Goal: Information Seeking & Learning: Find specific page/section

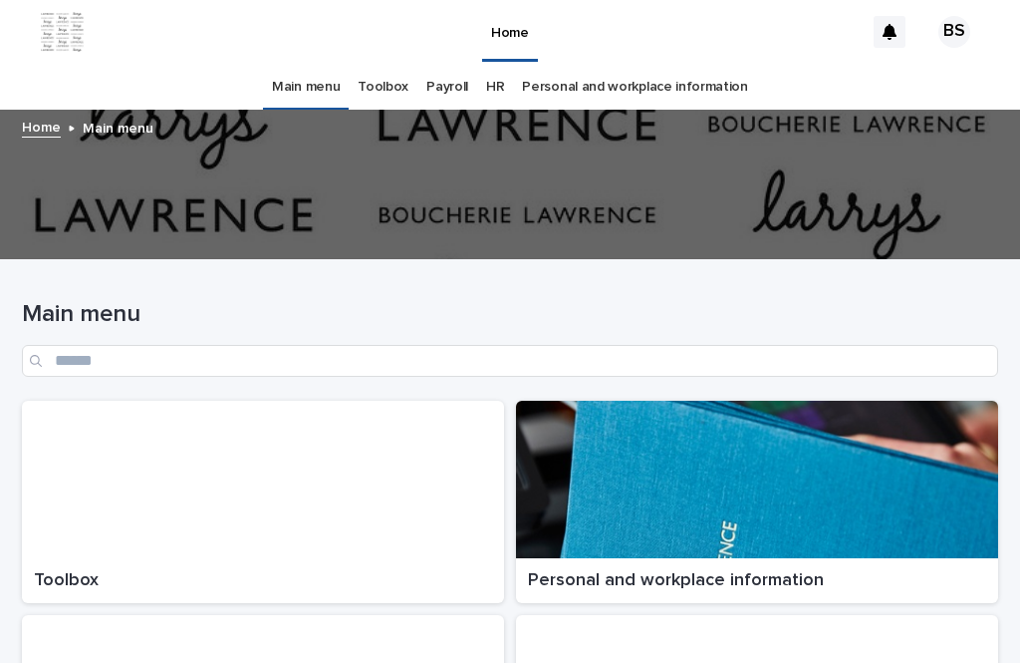
scroll to position [64, 0]
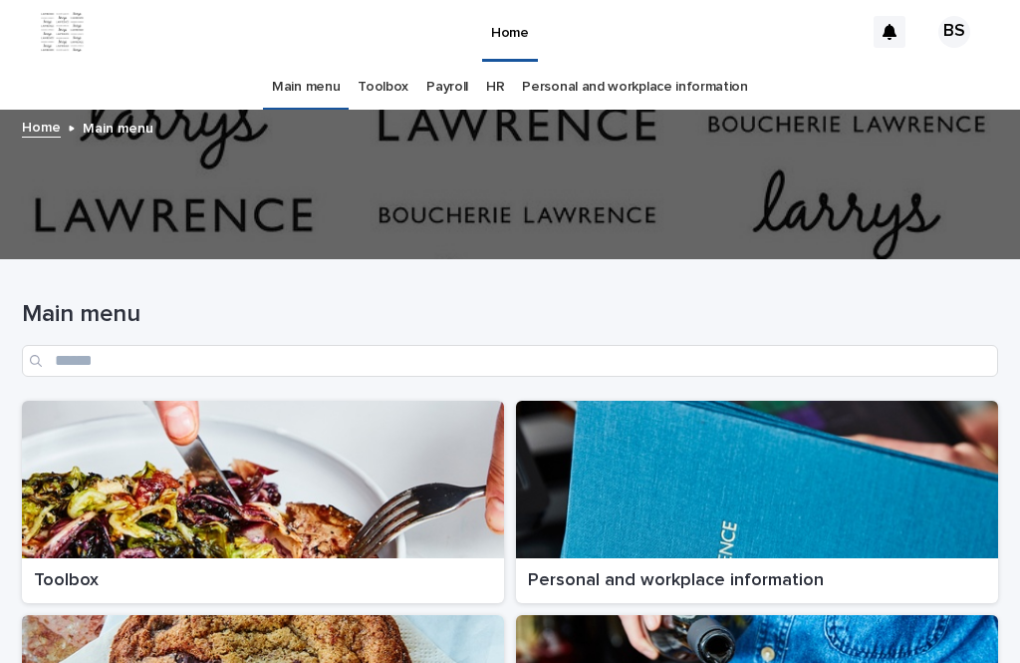
click at [228, 450] on div at bounding box center [263, 479] width 482 height 157
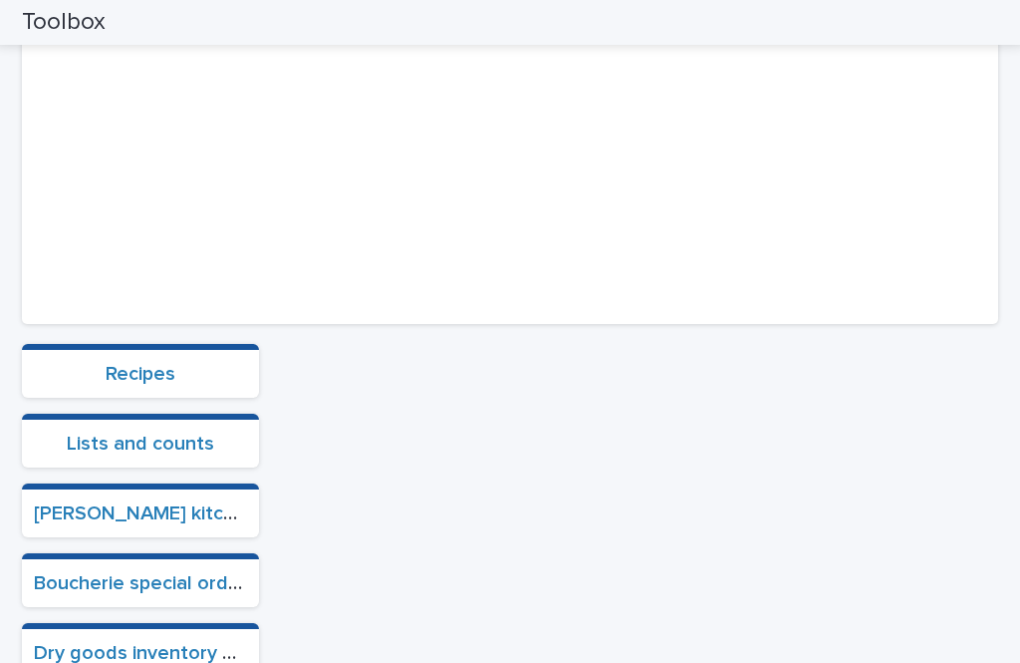
scroll to position [281, 0]
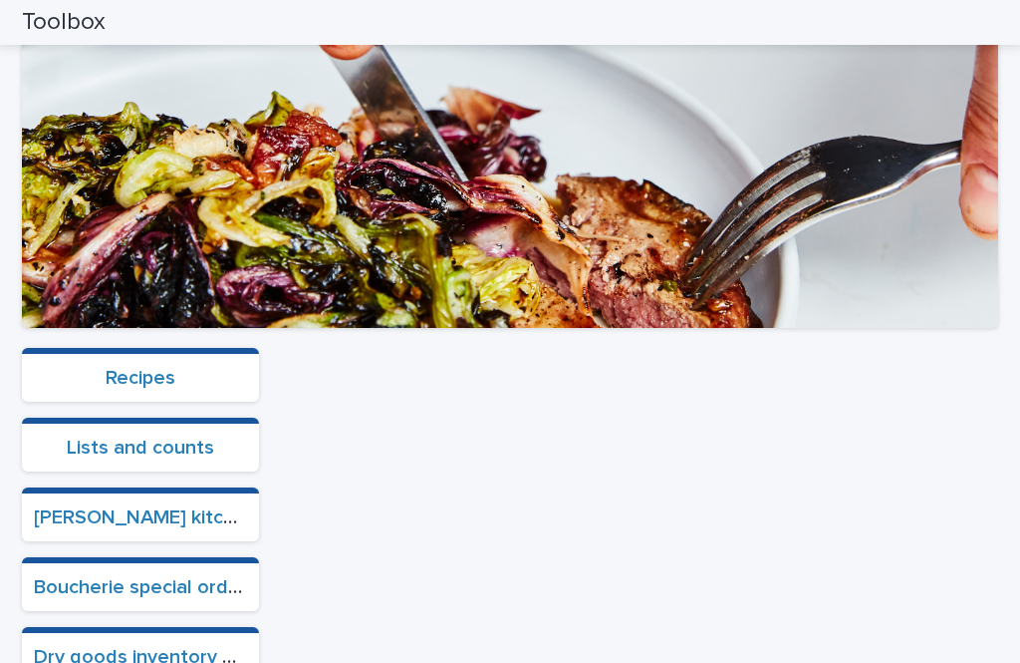
click at [145, 577] on link "Boucherie special orders" at bounding box center [145, 587] width 223 height 20
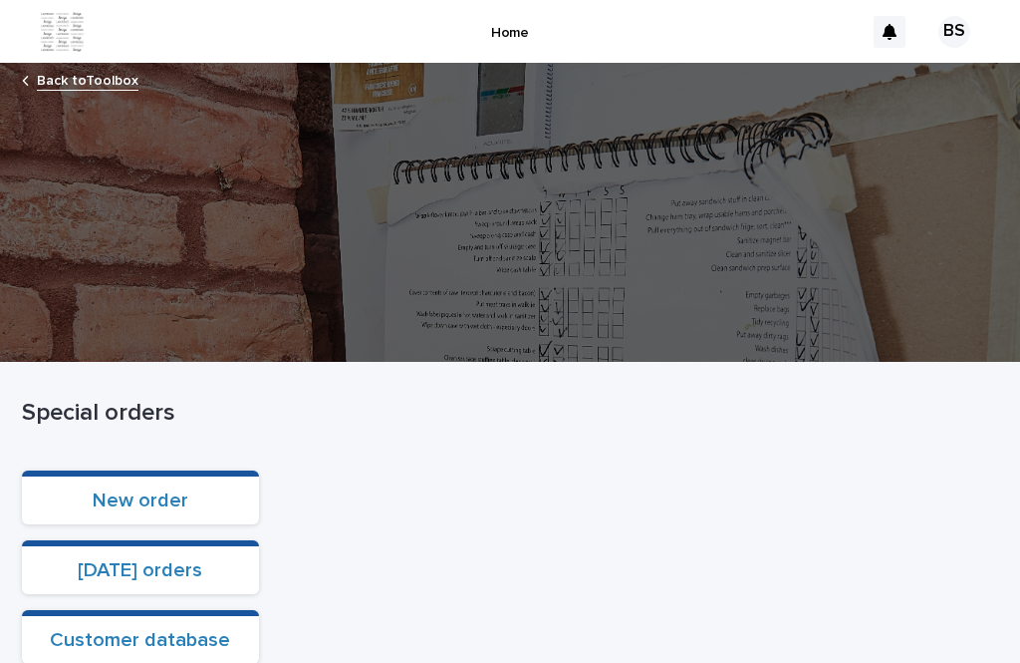
click at [138, 630] on link "Customer database" at bounding box center [140, 640] width 180 height 20
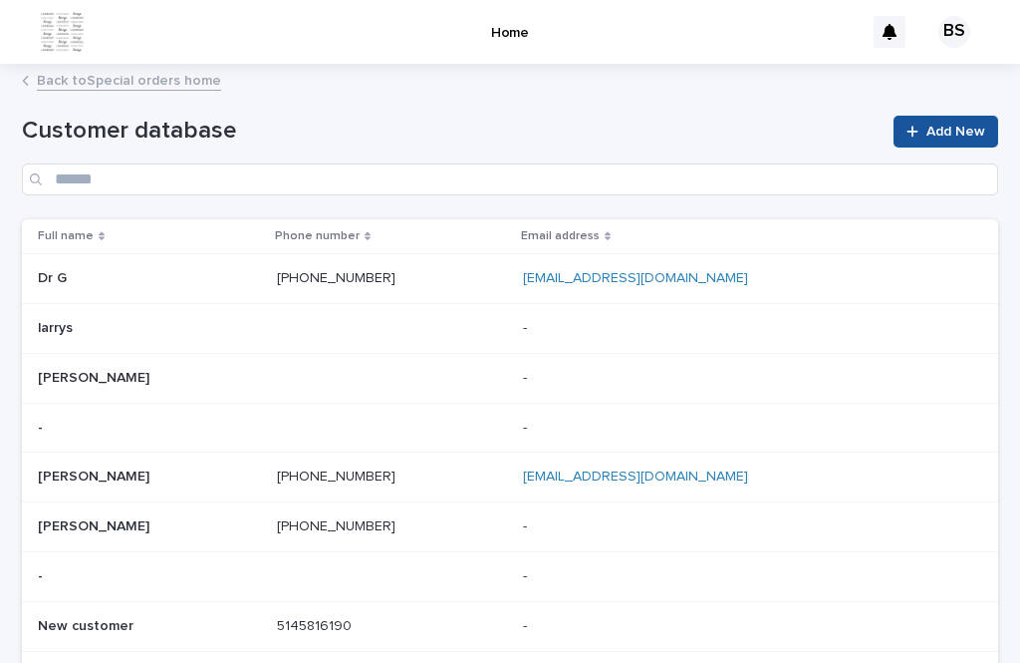
click at [635, 140] on div "Customer database Add New" at bounding box center [510, 147] width 976 height 143
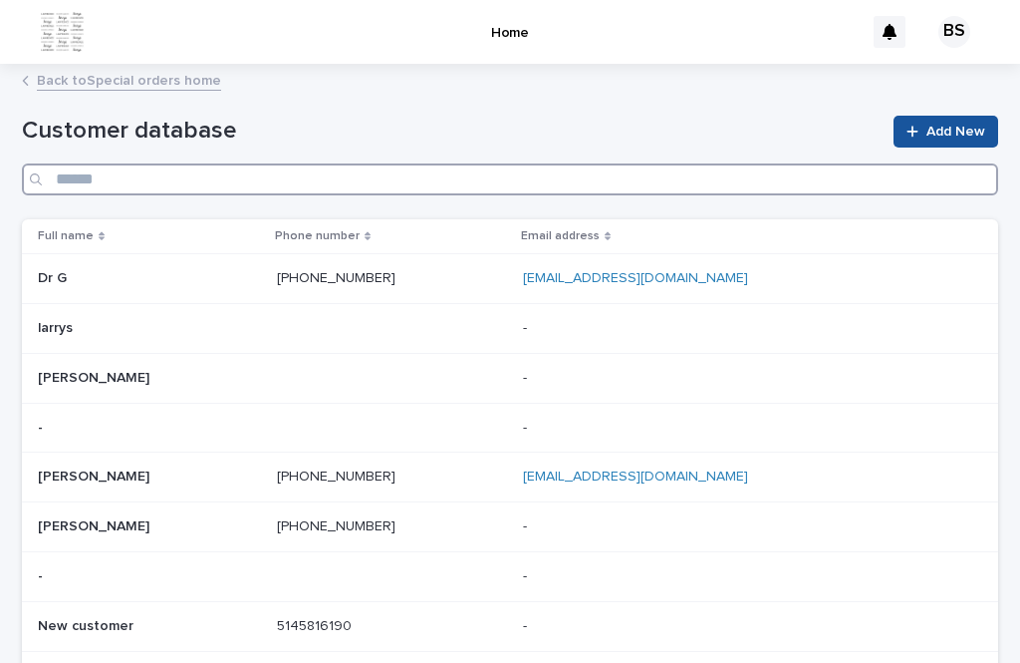
click at [187, 163] on input "Search" at bounding box center [510, 179] width 976 height 32
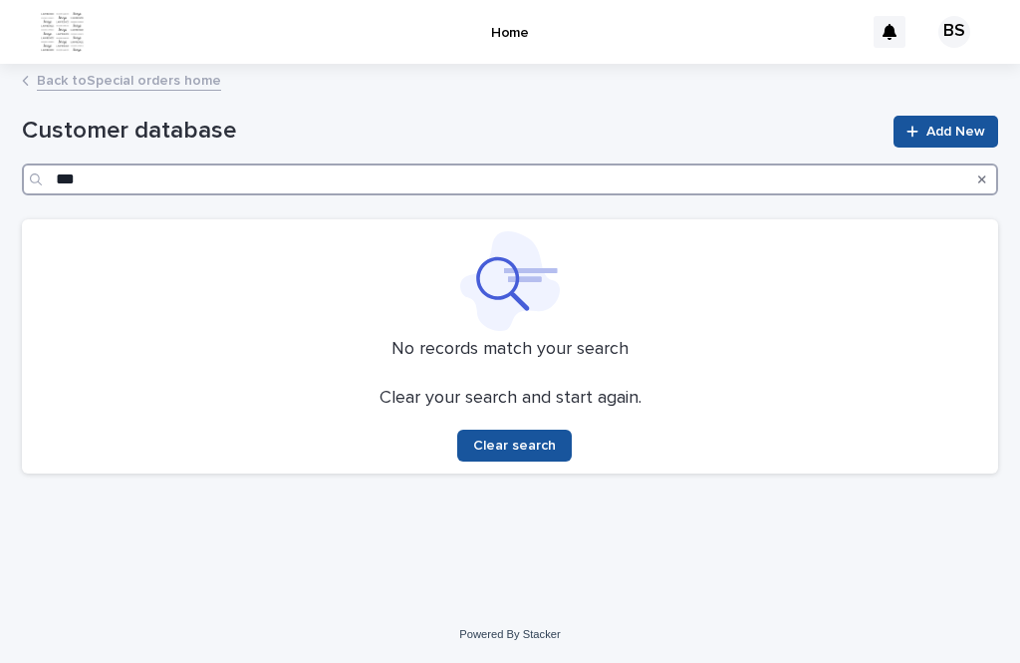
click at [353, 163] on input "***" at bounding box center [510, 179] width 976 height 32
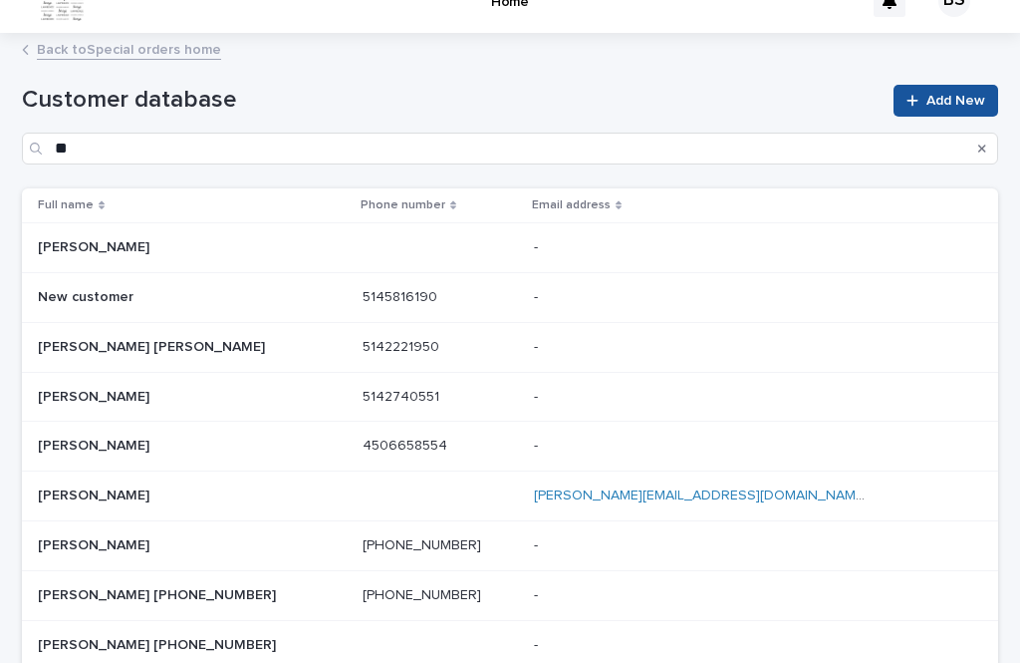
scroll to position [35, 0]
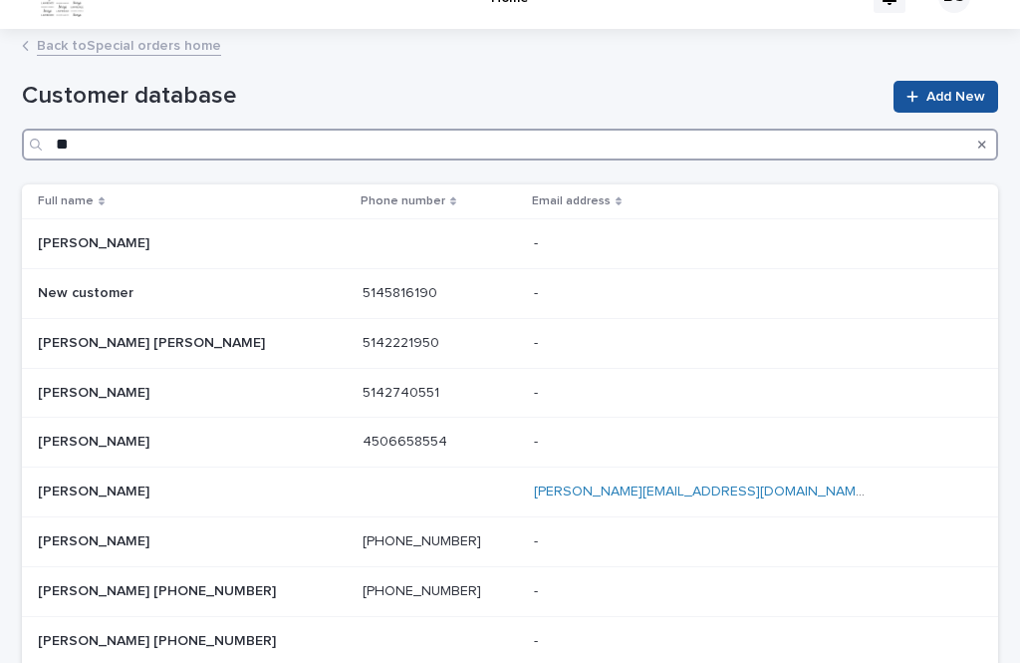
click at [205, 129] on input "**" at bounding box center [510, 145] width 976 height 32
click at [217, 129] on input "**" at bounding box center [510, 145] width 976 height 32
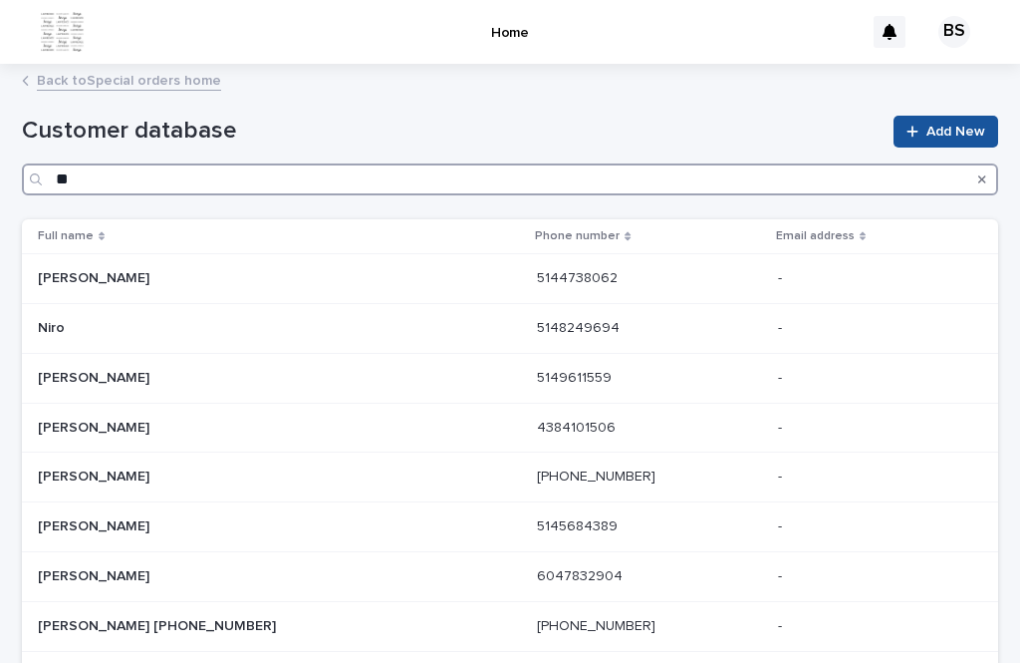
type input "***"
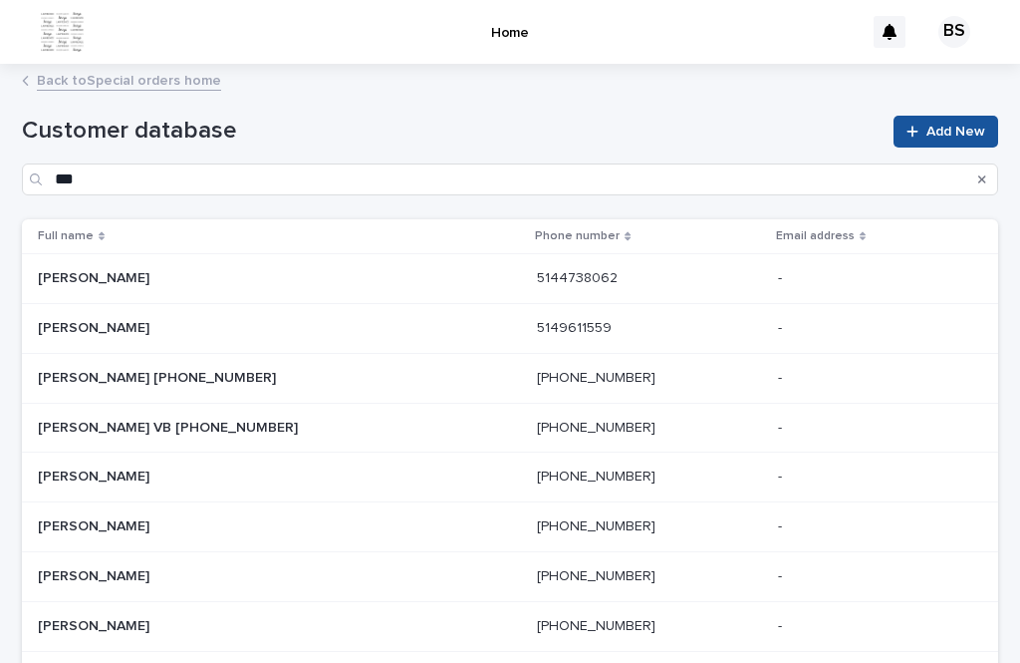
click at [116, 68] on link "Back to Special orders home" at bounding box center [129, 79] width 184 height 23
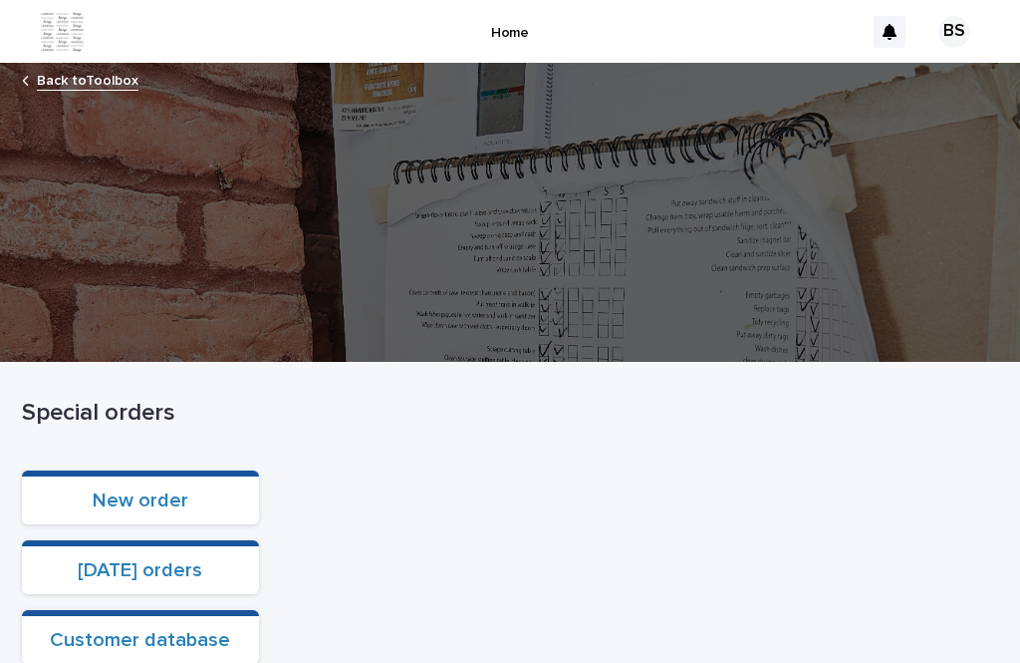
click at [198, 610] on section "Customer database" at bounding box center [140, 637] width 237 height 54
click at [169, 630] on link "Customer database" at bounding box center [140, 640] width 180 height 20
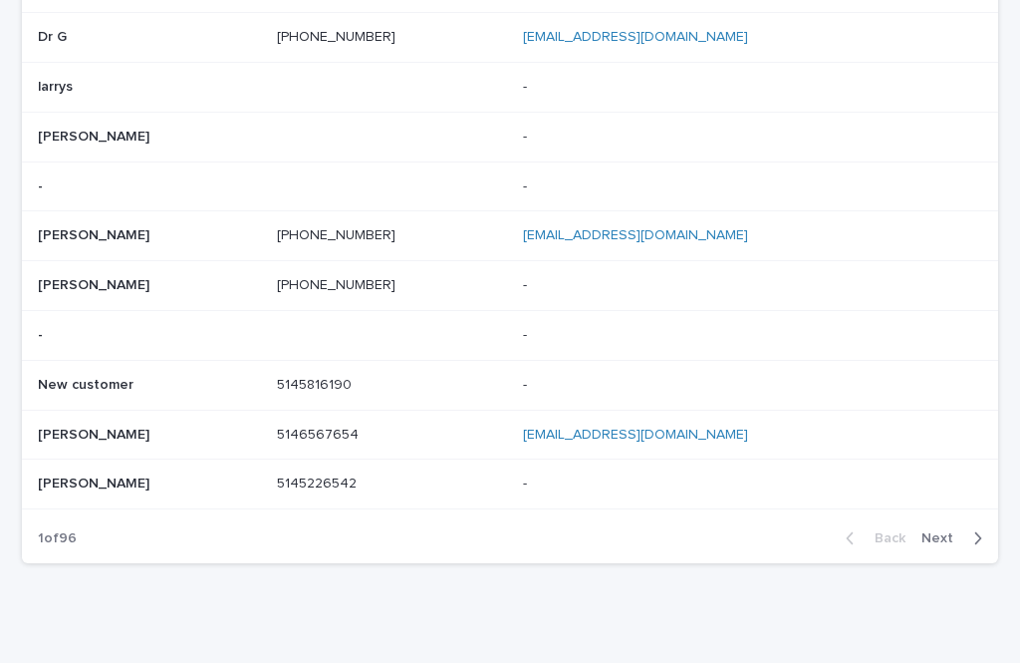
scroll to position [240, 0]
click at [947, 532] on span "Next" at bounding box center [944, 539] width 44 height 14
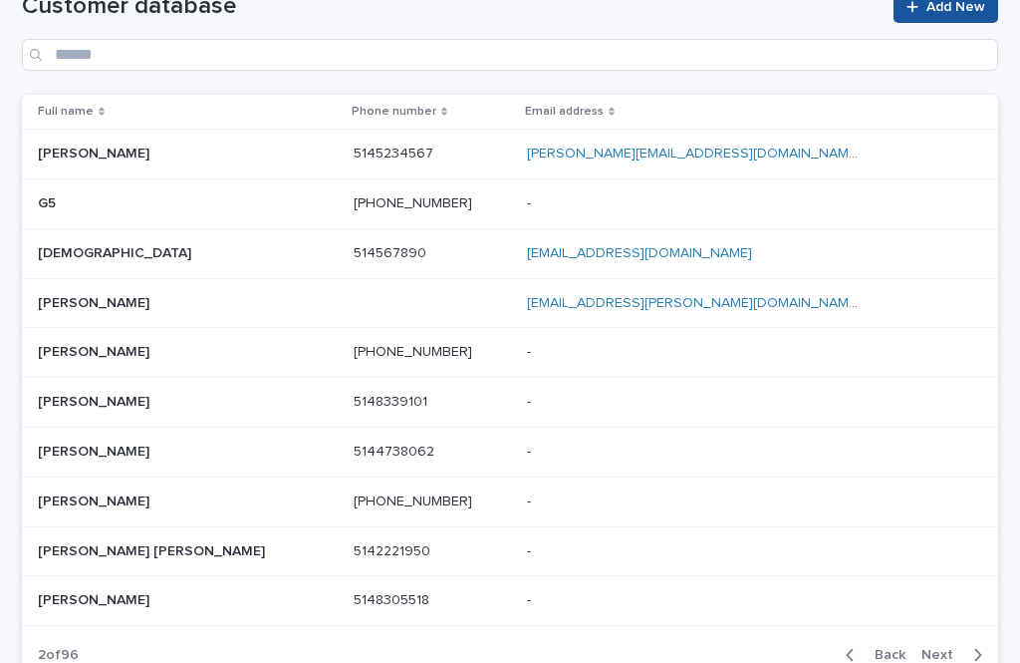
scroll to position [138, 0]
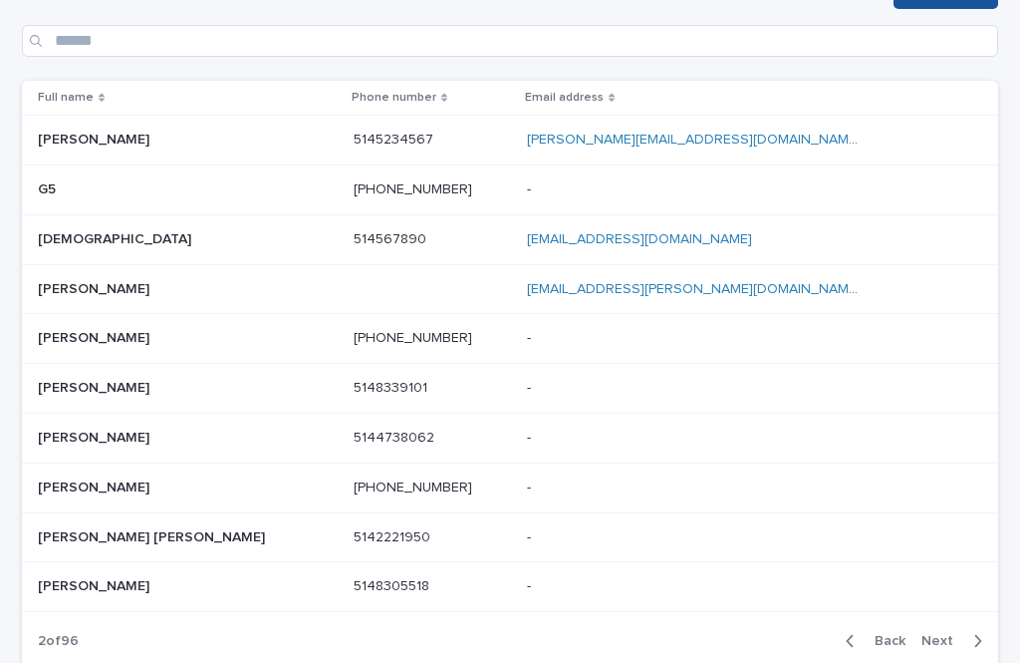
click at [958, 634] on span "Next" at bounding box center [944, 641] width 44 height 14
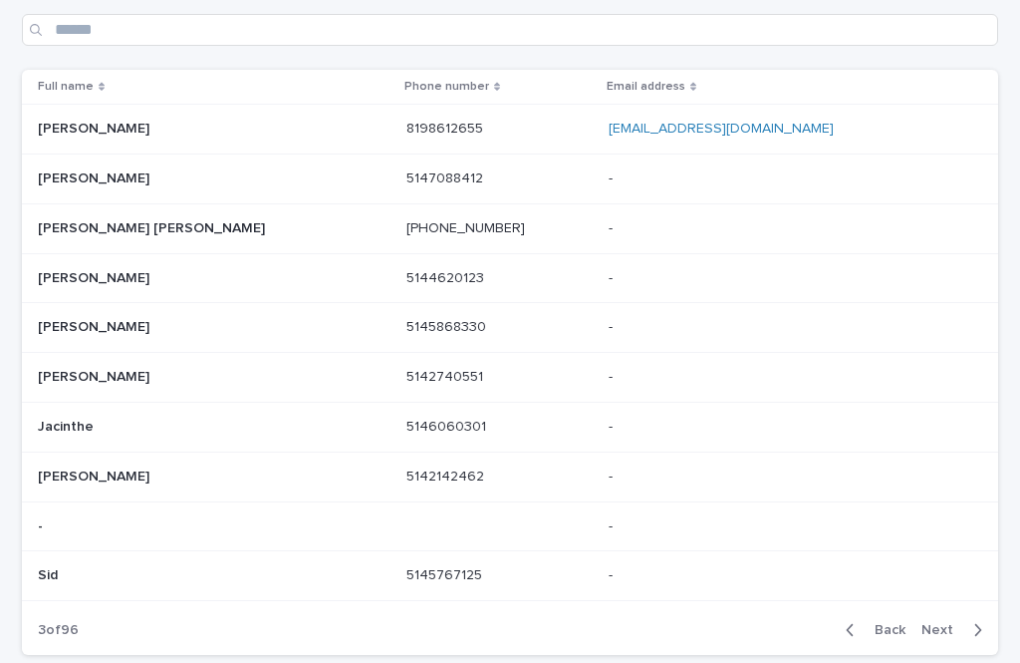
scroll to position [145, 0]
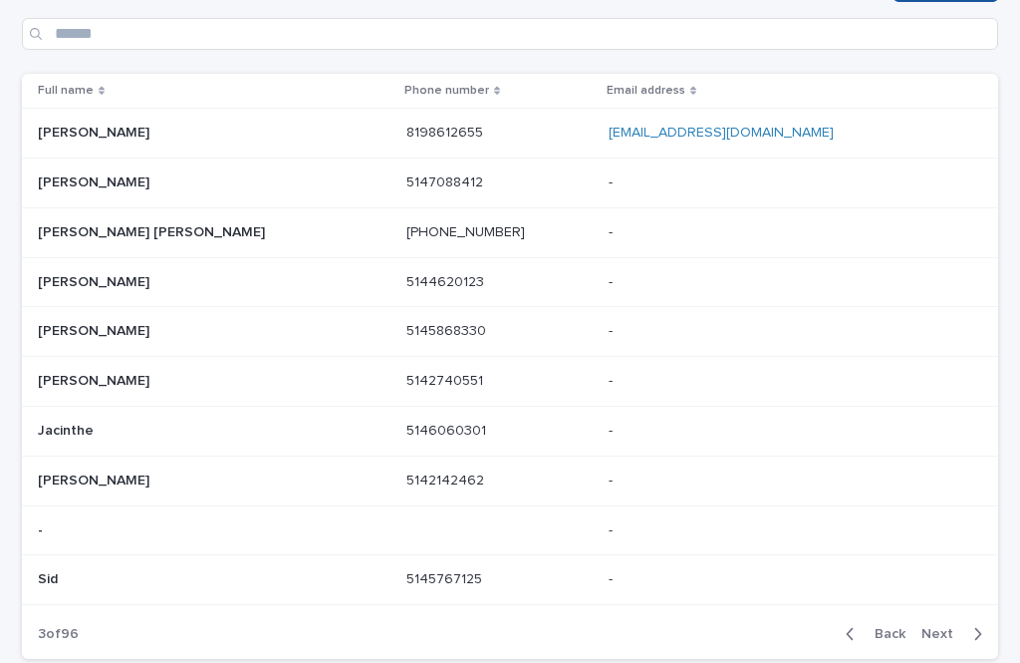
click at [952, 625] on button "Next" at bounding box center [956, 634] width 85 height 18
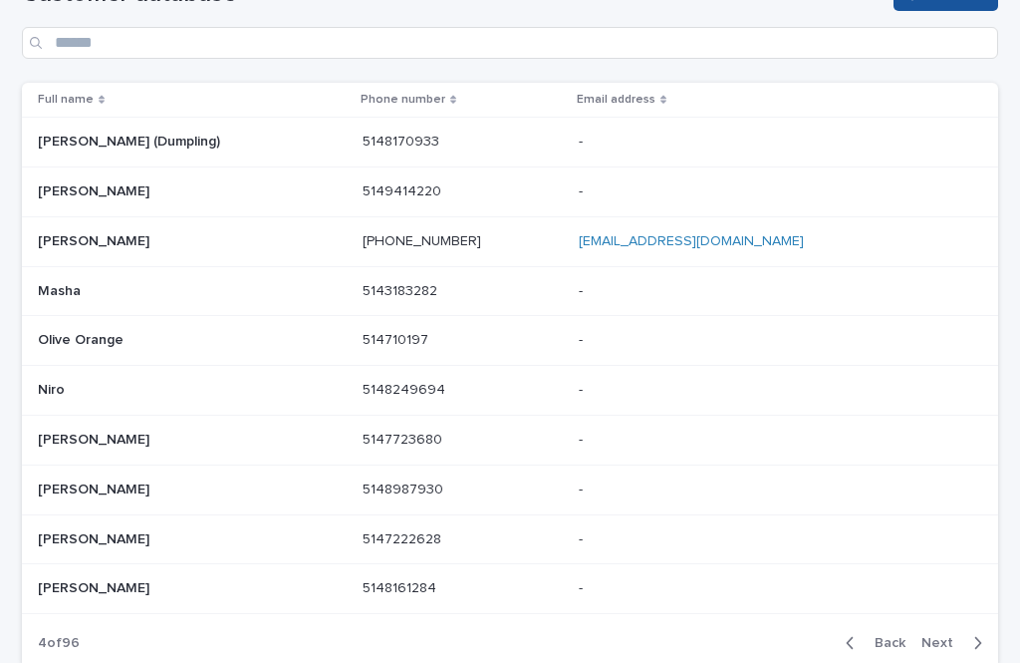
scroll to position [137, 0]
click at [963, 635] on span "Next" at bounding box center [944, 642] width 44 height 14
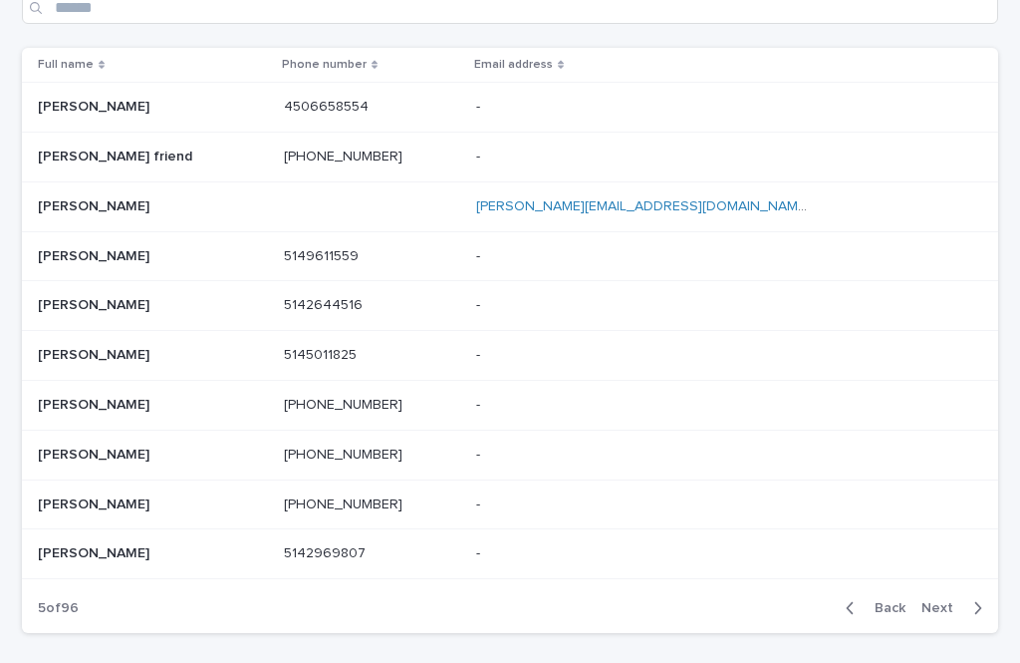
scroll to position [169, 0]
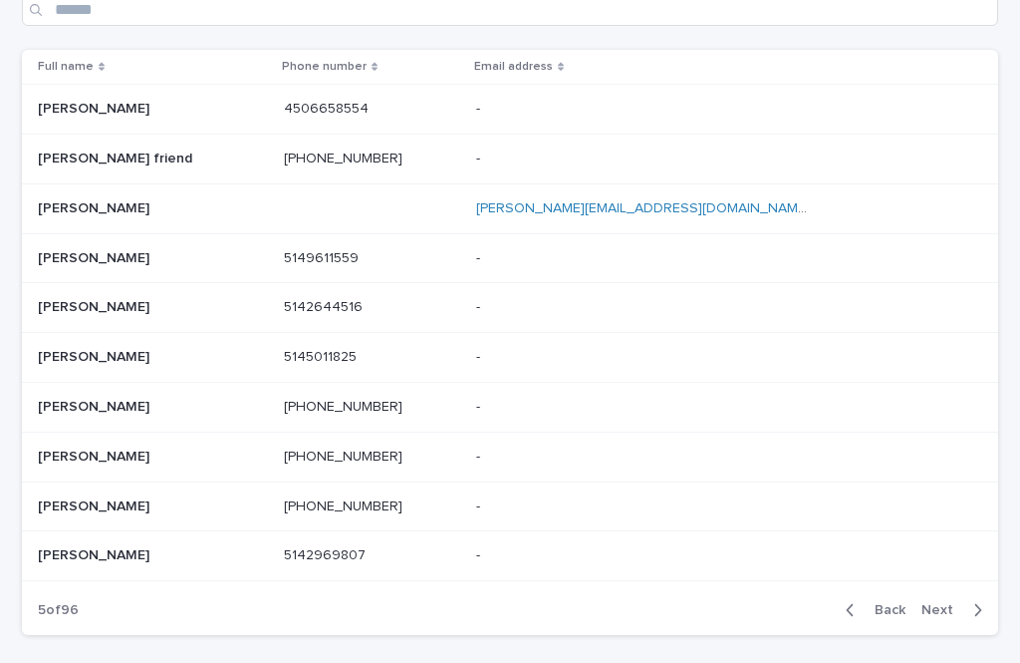
click at [956, 603] on span "Next" at bounding box center [944, 610] width 44 height 14
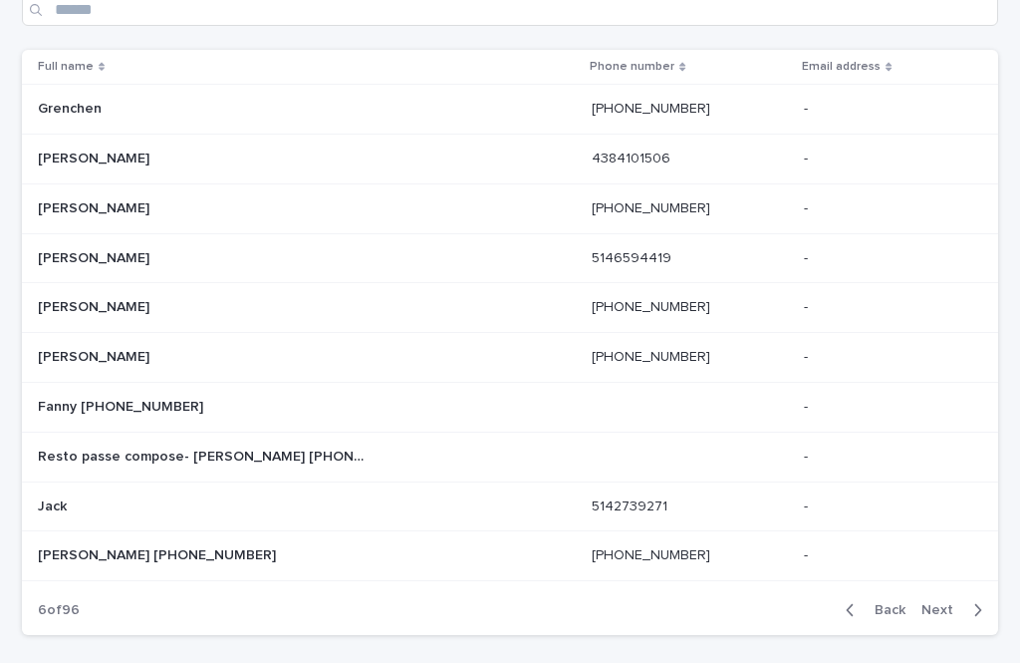
click at [973, 601] on icon "button" at bounding box center [977, 610] width 9 height 18
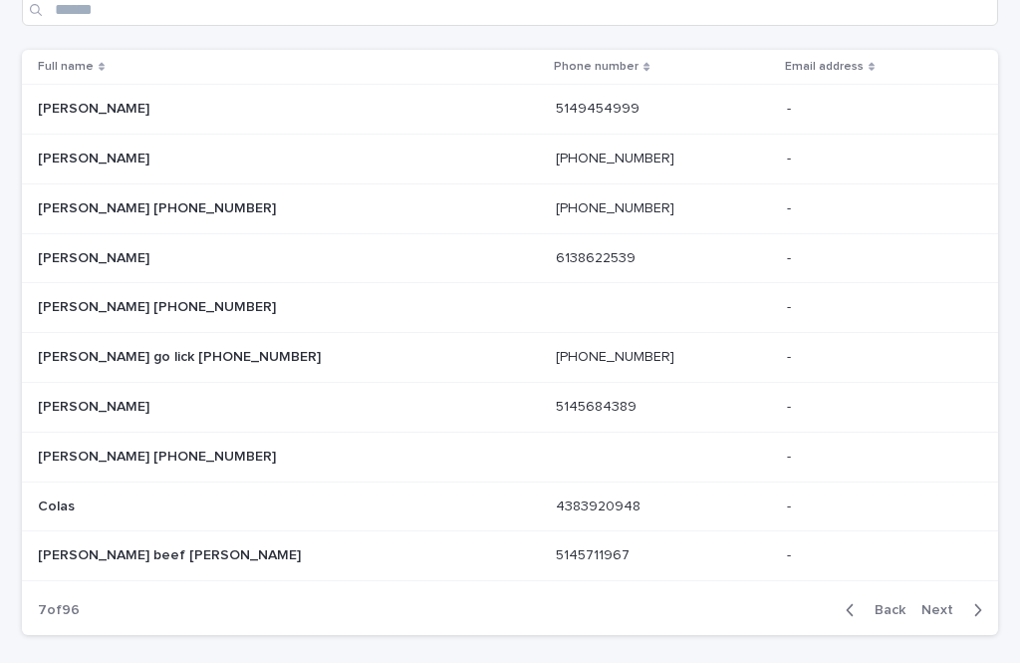
click at [962, 585] on div "Back Next" at bounding box center [914, 610] width 168 height 50
click at [969, 601] on div "button" at bounding box center [973, 610] width 17 height 18
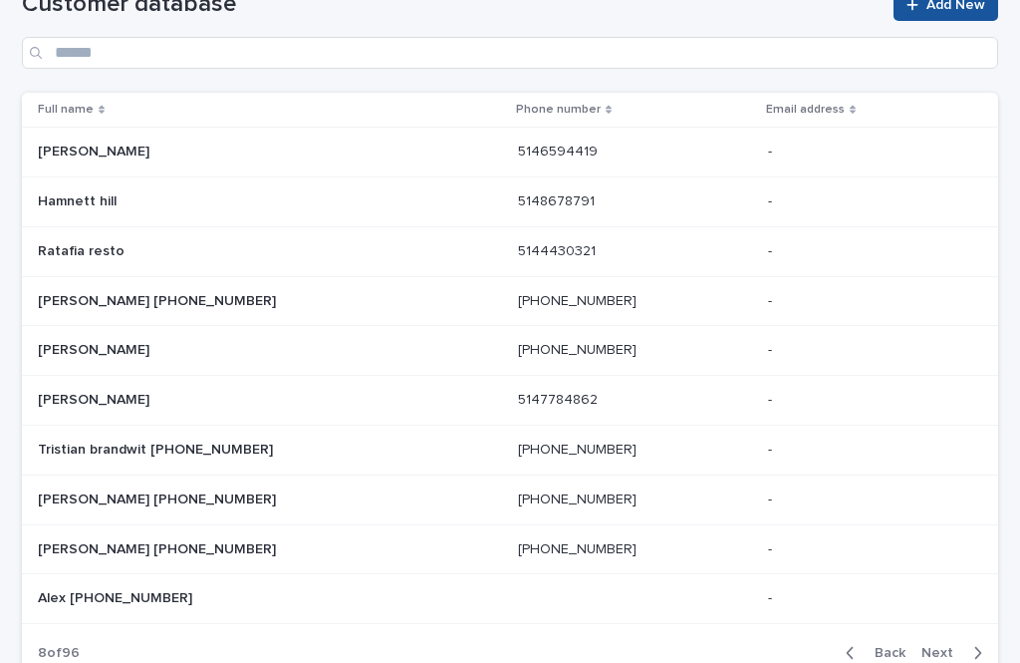
scroll to position [122, 0]
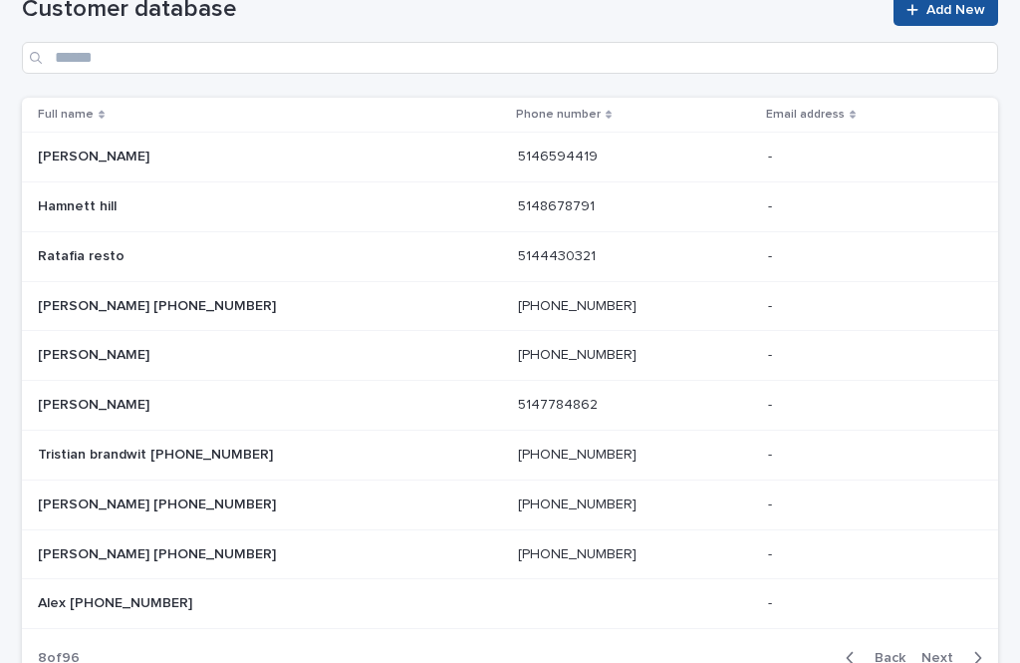
click at [963, 651] on span "Next" at bounding box center [944, 658] width 44 height 14
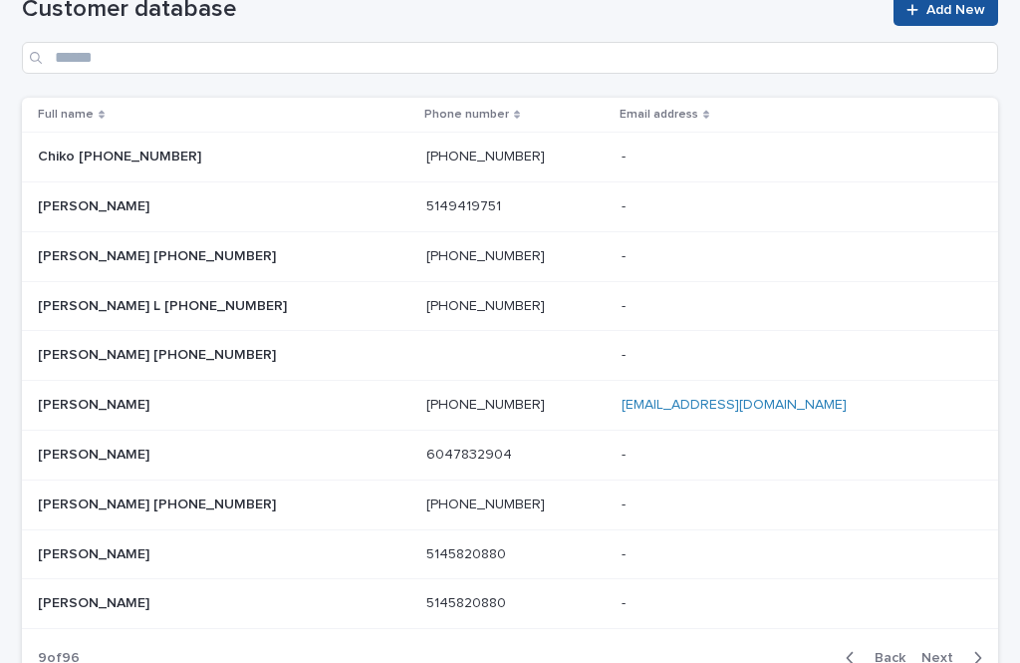
click at [970, 649] on div "button" at bounding box center [973, 658] width 17 height 18
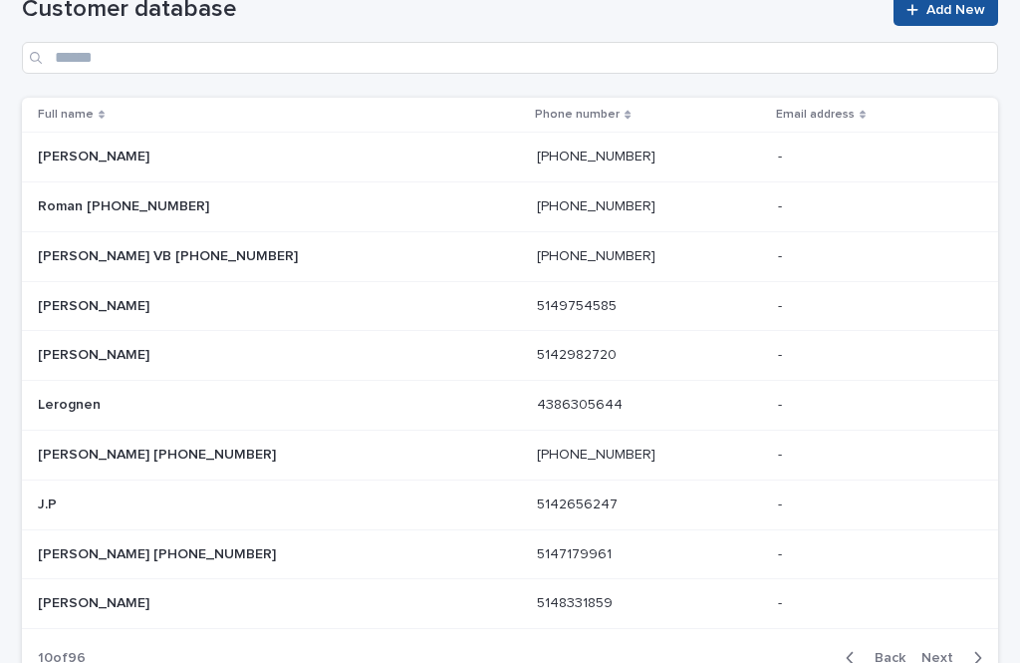
click at [974, 649] on icon "button" at bounding box center [977, 658] width 9 height 18
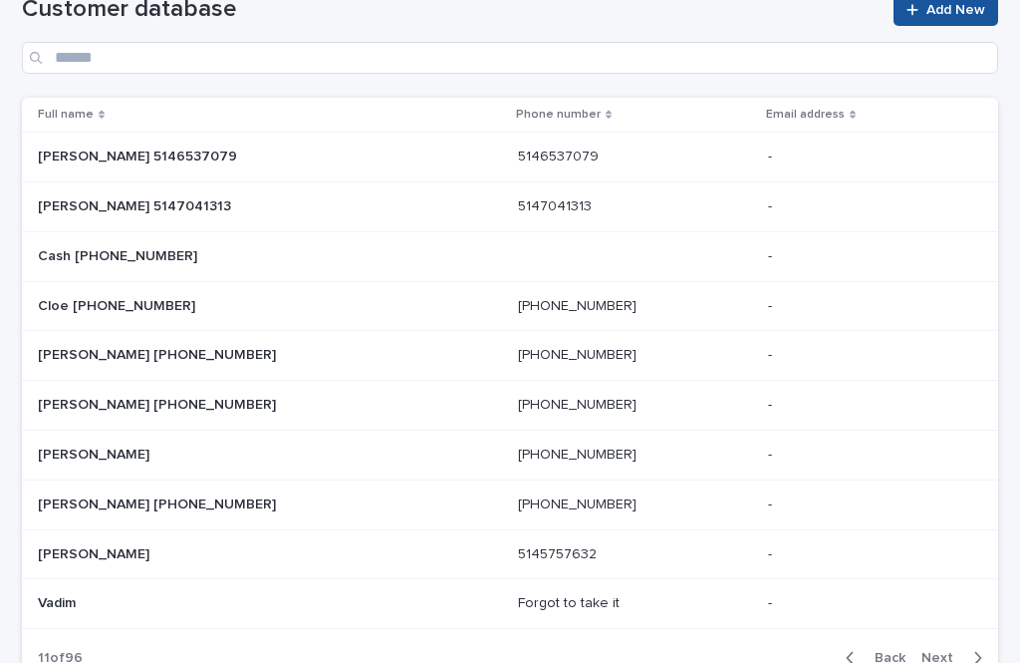
click at [972, 649] on div "button" at bounding box center [973, 658] width 17 height 18
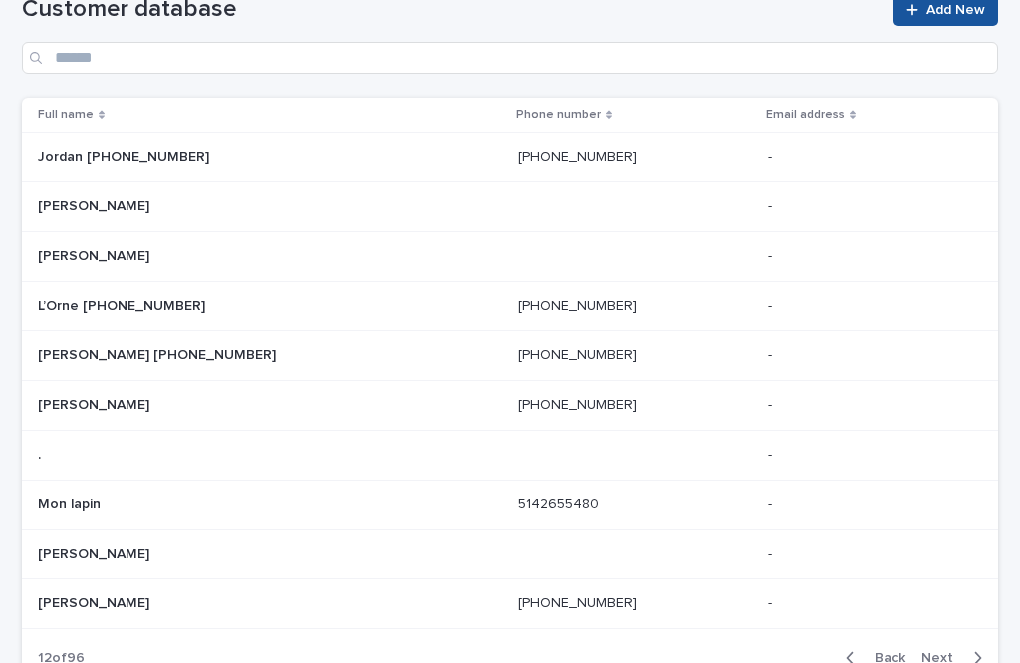
click at [969, 633] on div "Back Next" at bounding box center [914, 658] width 168 height 50
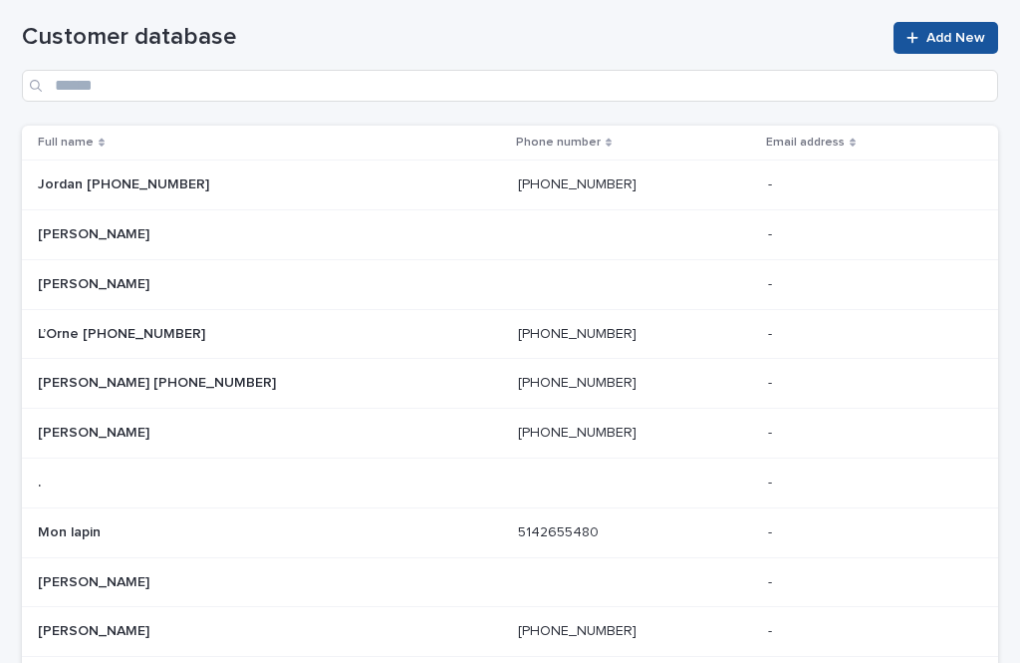
scroll to position [91, 0]
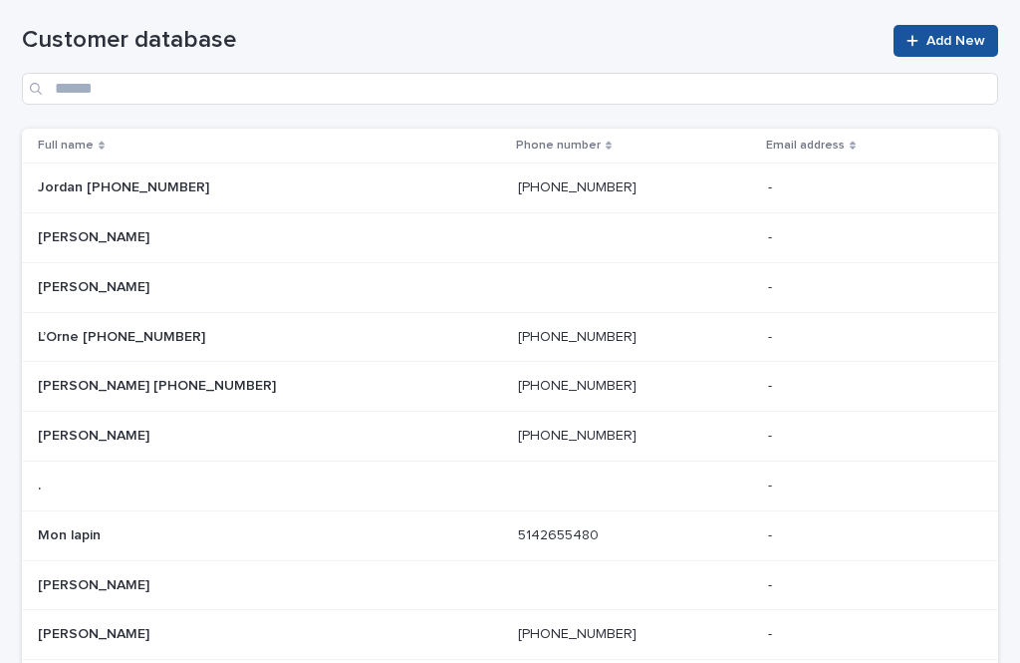
click at [61, 135] on p "Full name" at bounding box center [66, 146] width 56 height 22
click at [956, 560] on td "- -" at bounding box center [879, 585] width 238 height 50
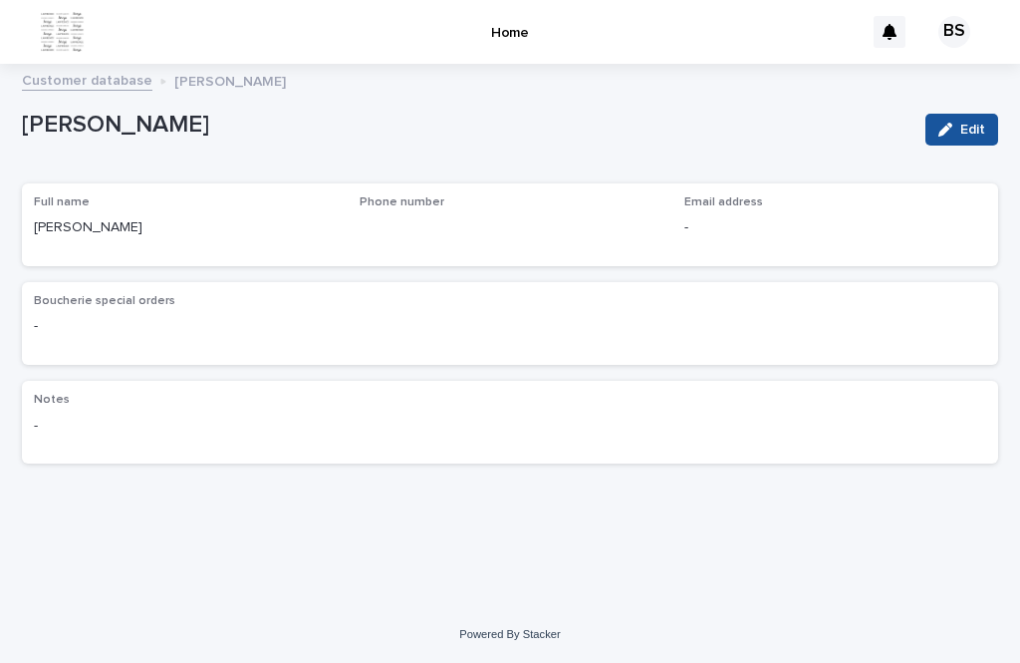
click at [113, 68] on link "Customer database" at bounding box center [87, 79] width 131 height 23
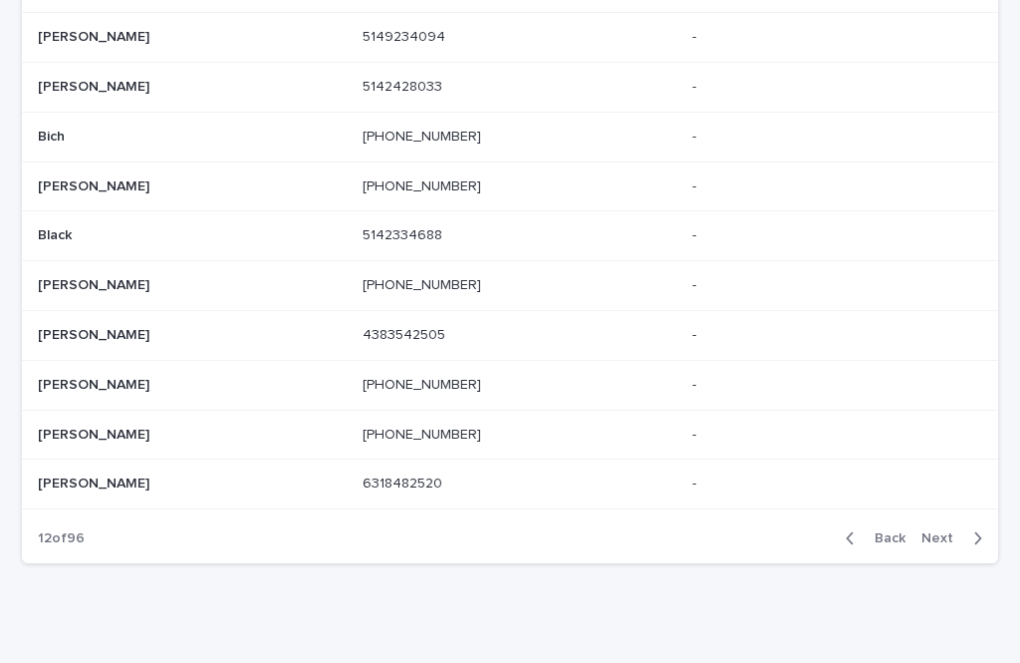
scroll to position [240, 0]
click at [949, 532] on span "Next" at bounding box center [944, 539] width 44 height 14
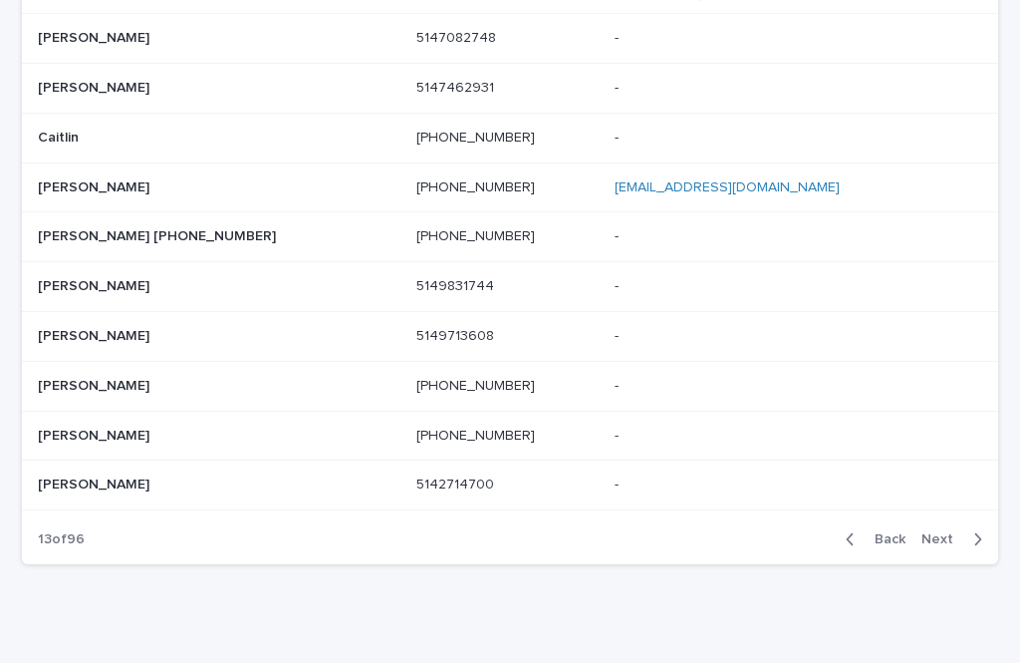
click at [949, 532] on span "Next" at bounding box center [944, 539] width 44 height 14
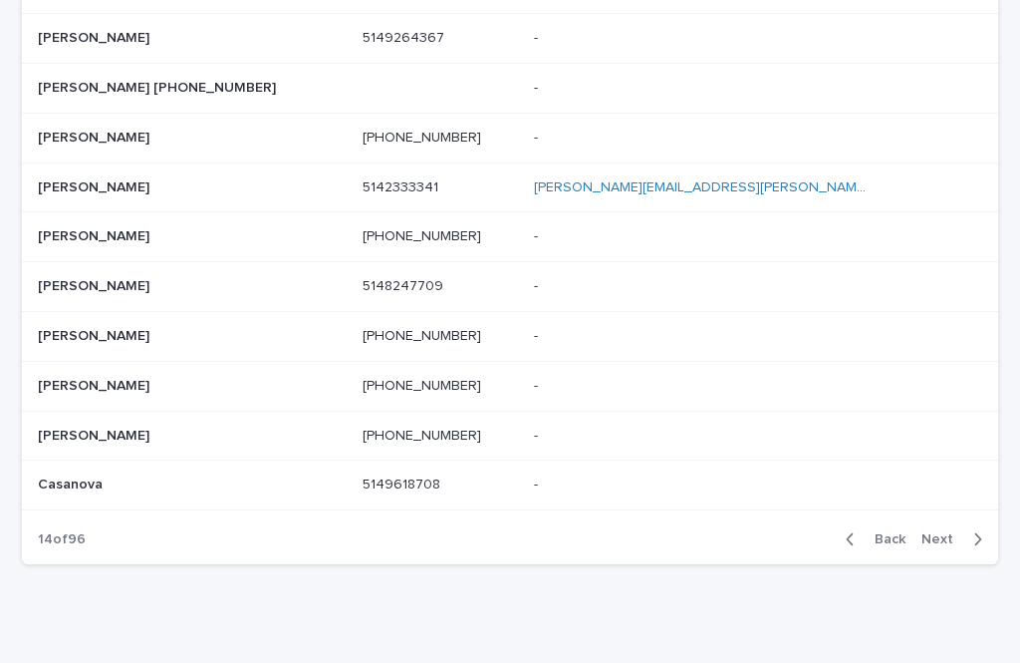
click at [961, 532] on span "Next" at bounding box center [944, 539] width 44 height 14
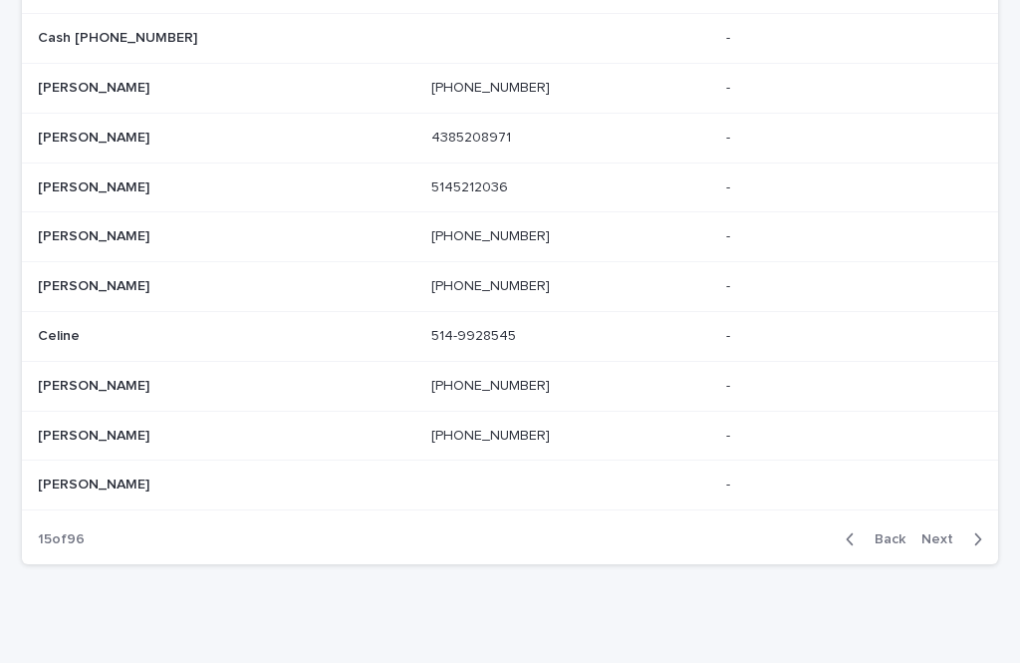
click at [964, 532] on span "Next" at bounding box center [944, 539] width 44 height 14
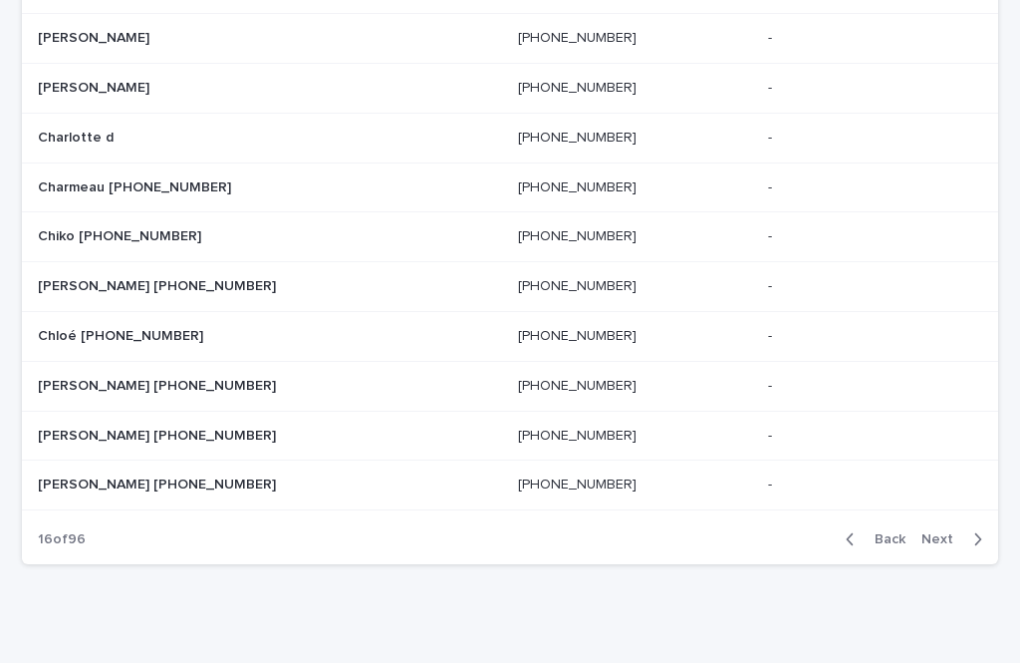
click at [953, 532] on span "Next" at bounding box center [944, 539] width 44 height 14
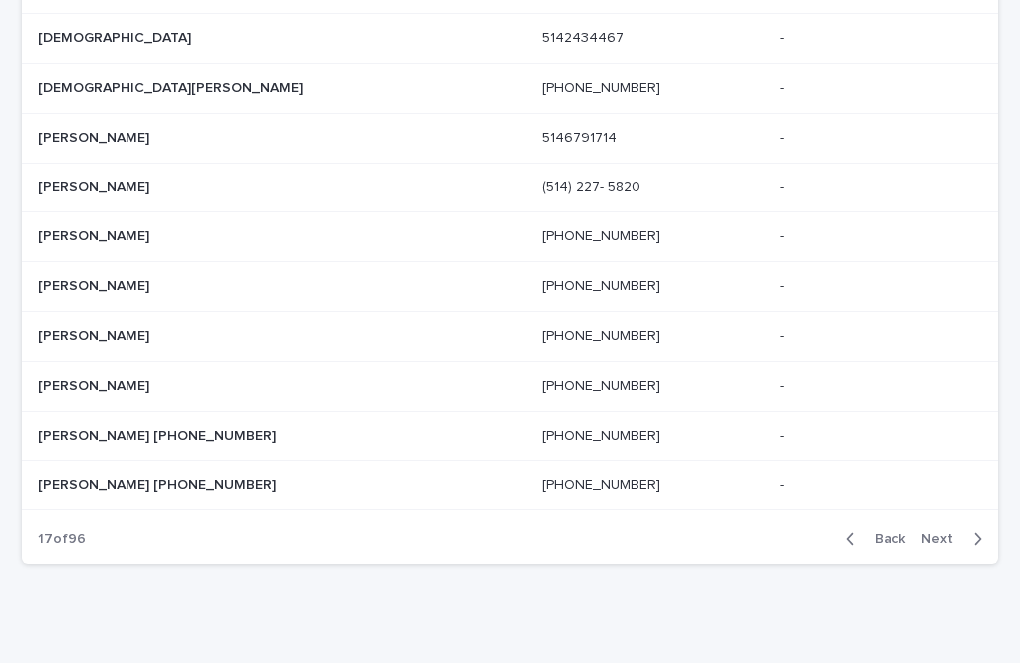
click at [952, 530] on button "Next" at bounding box center [956, 539] width 85 height 18
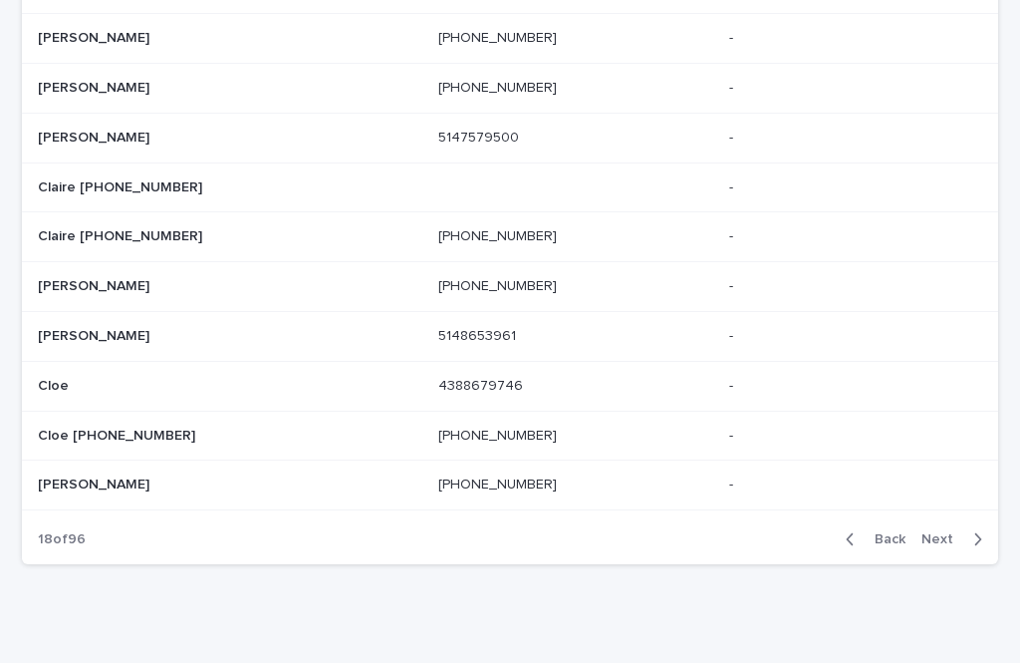
click at [961, 532] on span "Next" at bounding box center [944, 539] width 44 height 14
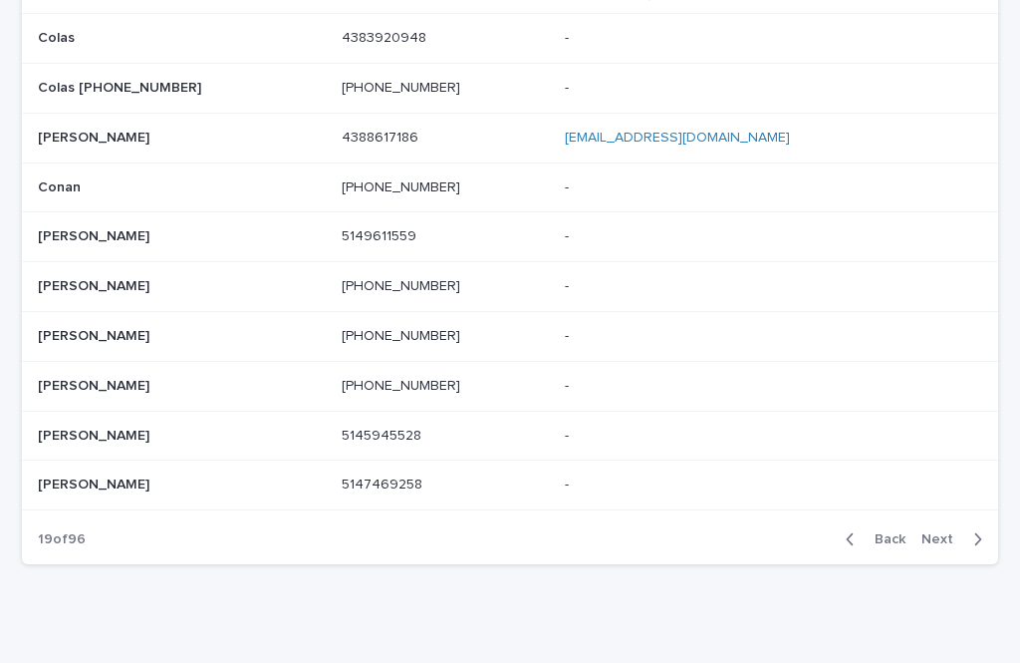
click at [957, 532] on span "Next" at bounding box center [944, 539] width 44 height 14
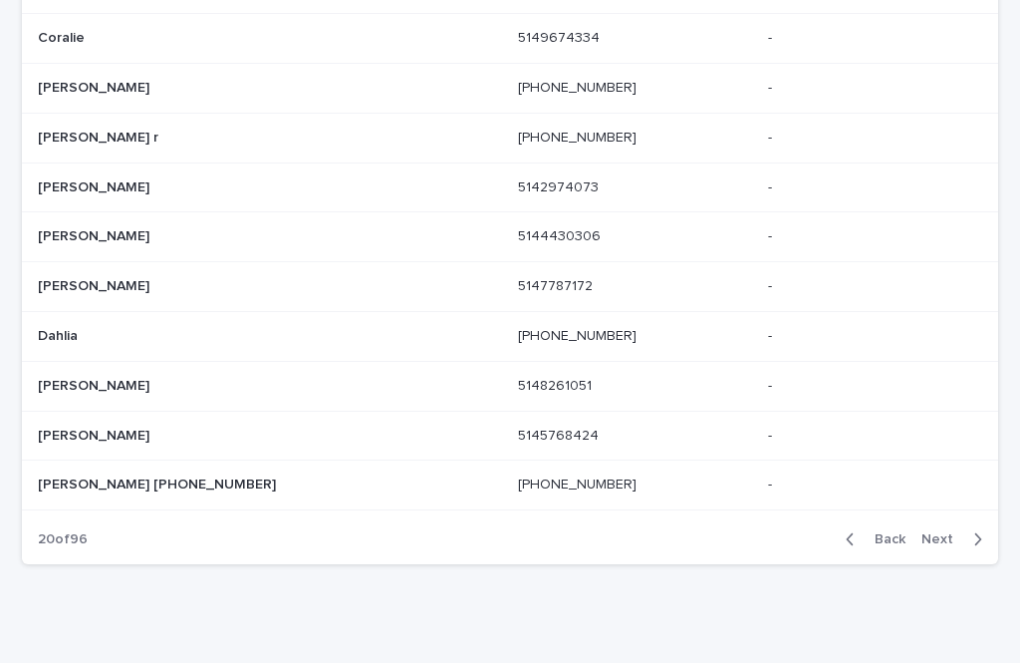
click at [957, 532] on span "Next" at bounding box center [944, 539] width 44 height 14
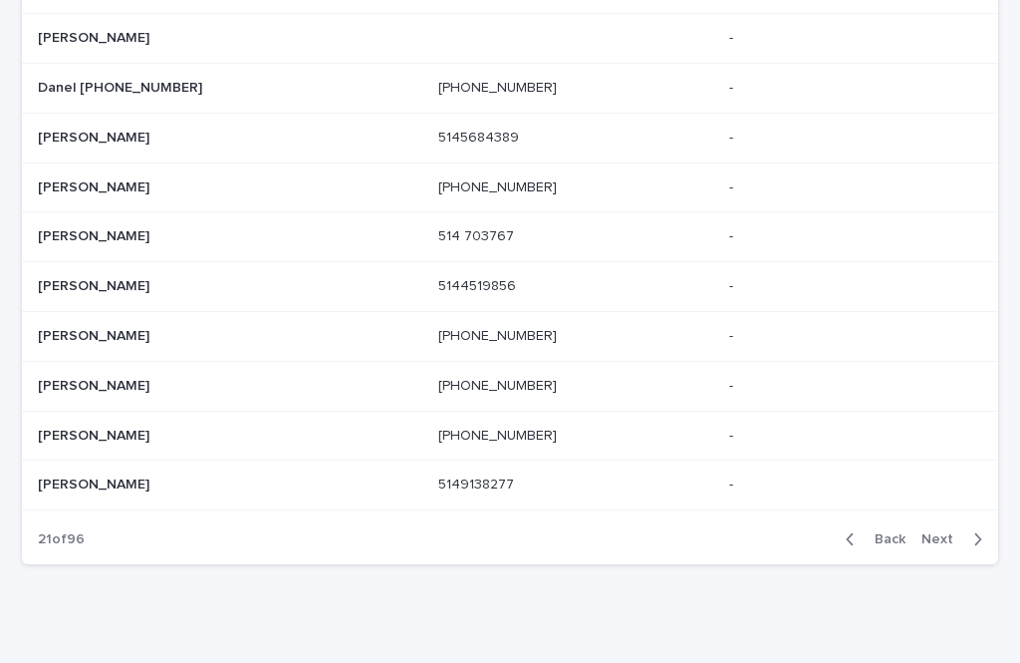
click at [957, 532] on span "Next" at bounding box center [944, 539] width 44 height 14
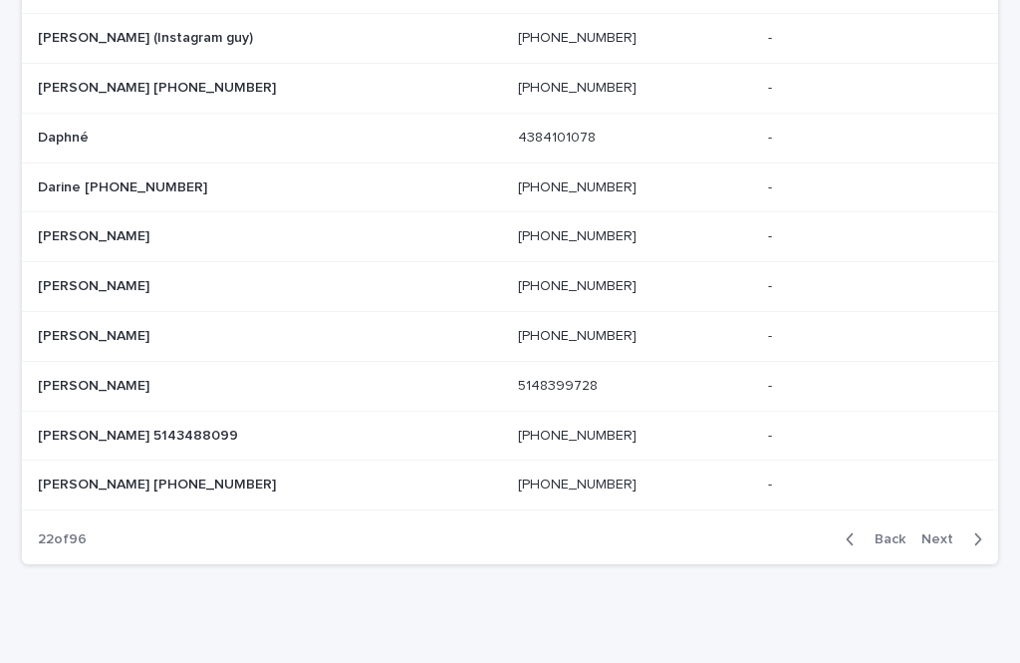
click at [958, 532] on span "Next" at bounding box center [944, 539] width 44 height 14
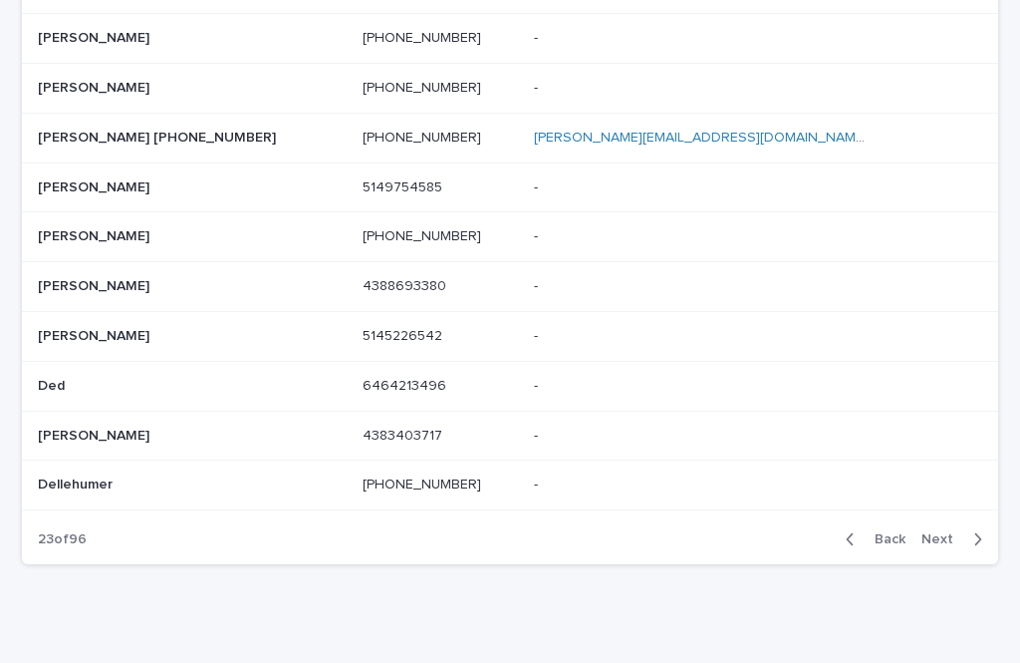
click at [958, 532] on span "Next" at bounding box center [944, 539] width 44 height 14
click at [952, 532] on span "Next" at bounding box center [944, 539] width 44 height 14
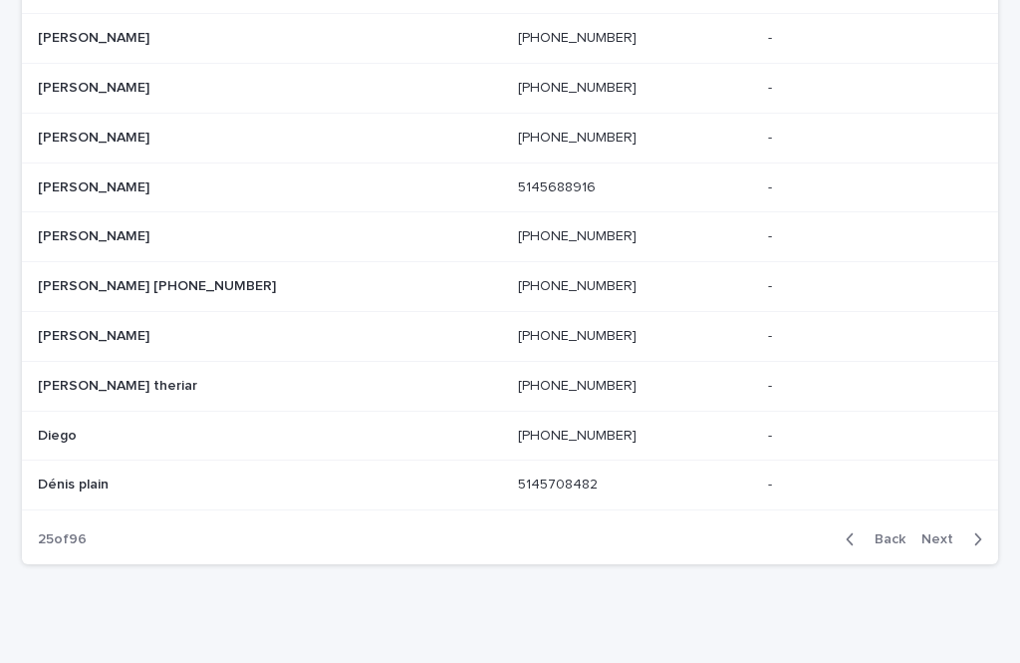
click at [952, 532] on span "Next" at bounding box center [944, 539] width 44 height 14
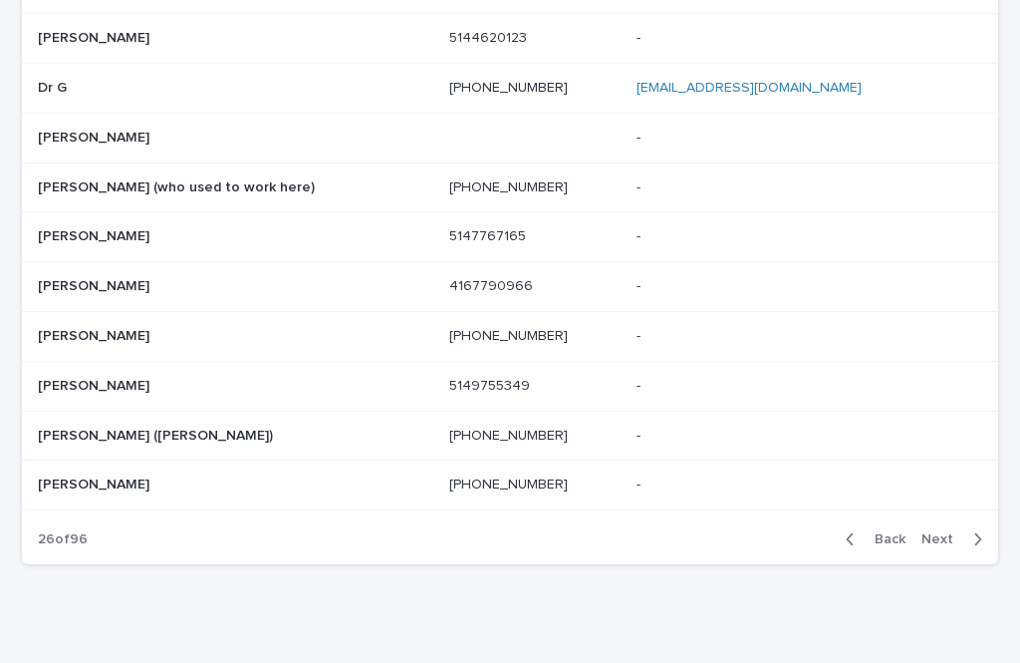
click at [949, 532] on span "Next" at bounding box center [944, 539] width 44 height 14
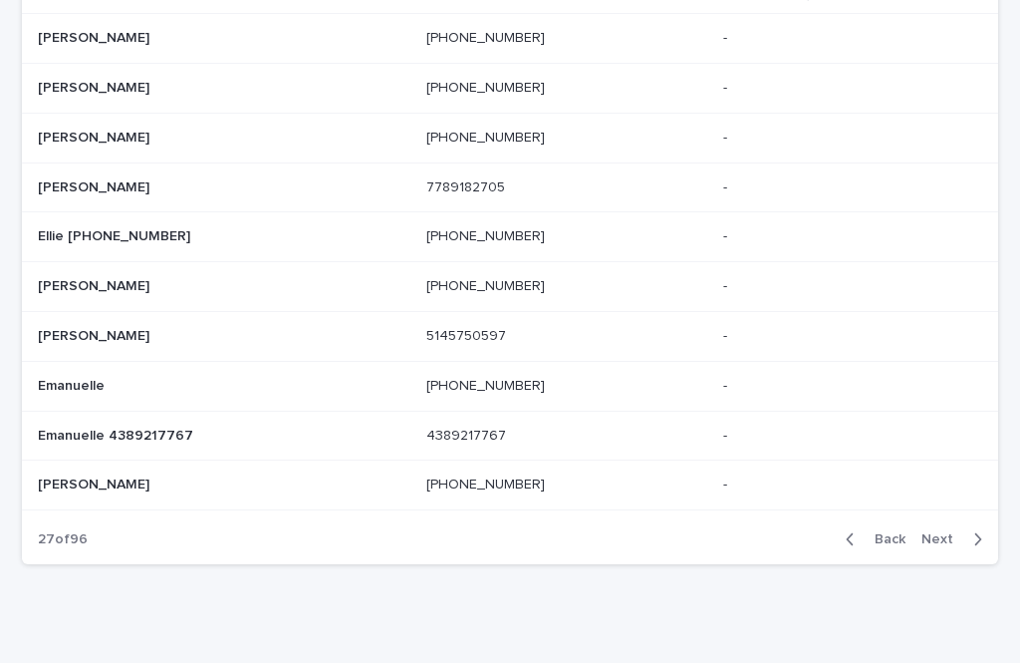
click at [951, 532] on span "Next" at bounding box center [944, 539] width 44 height 14
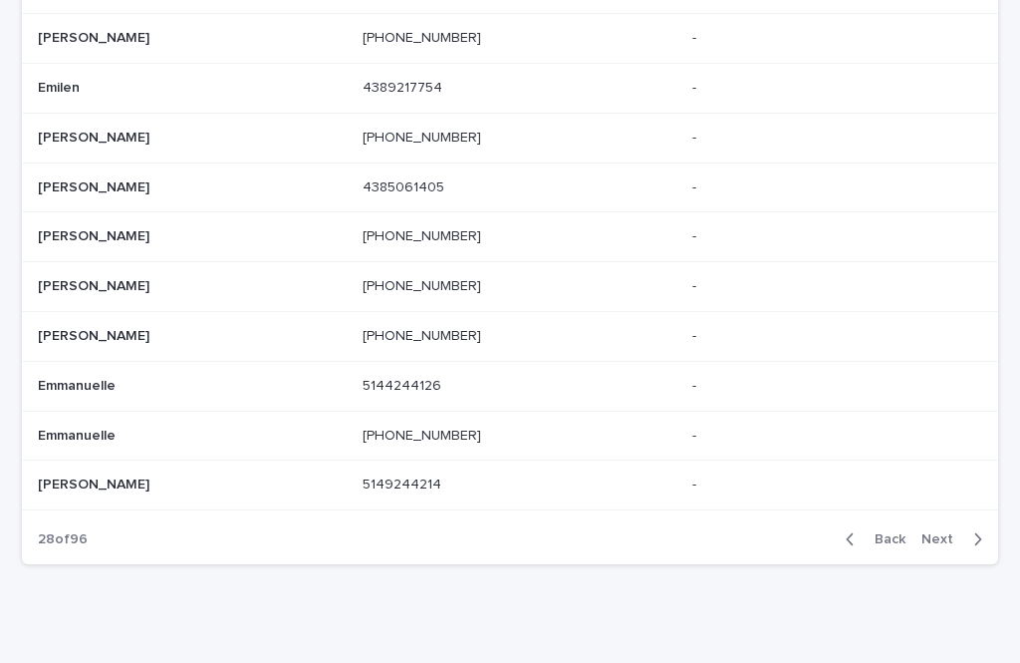
click at [967, 514] on div "Back Next" at bounding box center [914, 539] width 168 height 50
click at [953, 532] on span "Next" at bounding box center [944, 539] width 44 height 14
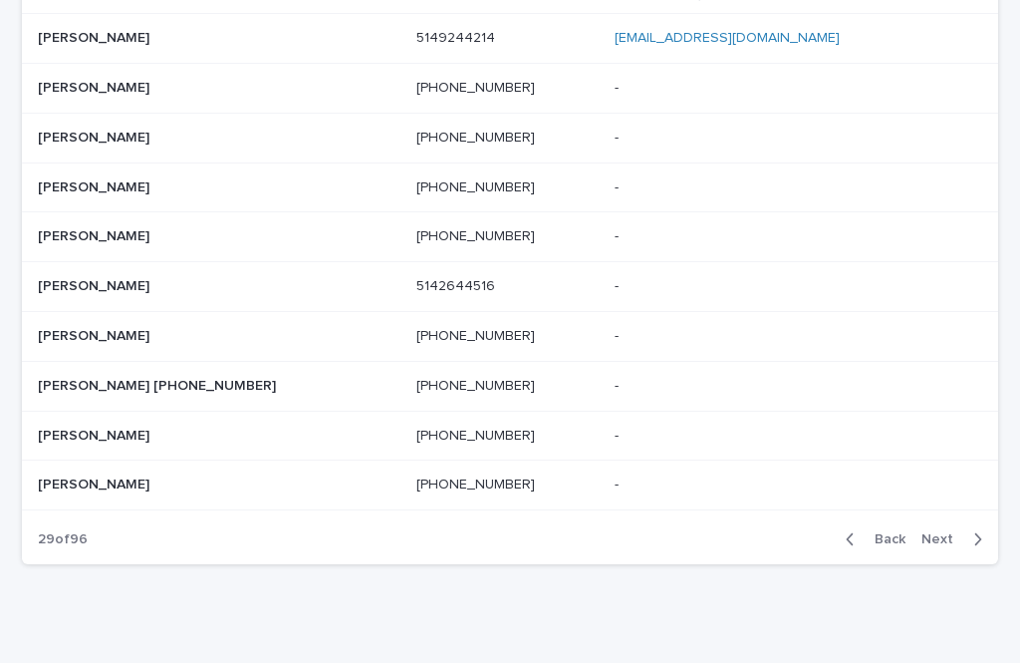
click at [957, 532] on span "Next" at bounding box center [944, 539] width 44 height 14
click at [956, 532] on span "Next" at bounding box center [944, 539] width 44 height 14
click at [965, 530] on div "button" at bounding box center [973, 539] width 17 height 18
click at [964, 532] on span "Next" at bounding box center [944, 539] width 44 height 14
click at [970, 530] on div "button" at bounding box center [973, 539] width 17 height 18
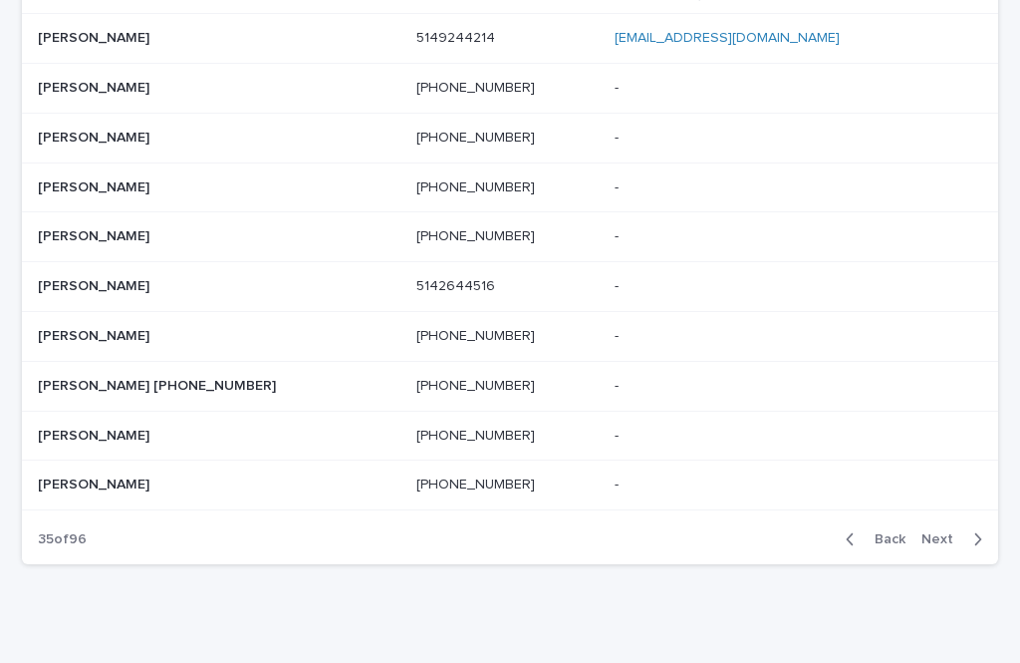
click at [975, 533] on icon "button" at bounding box center [978, 539] width 7 height 12
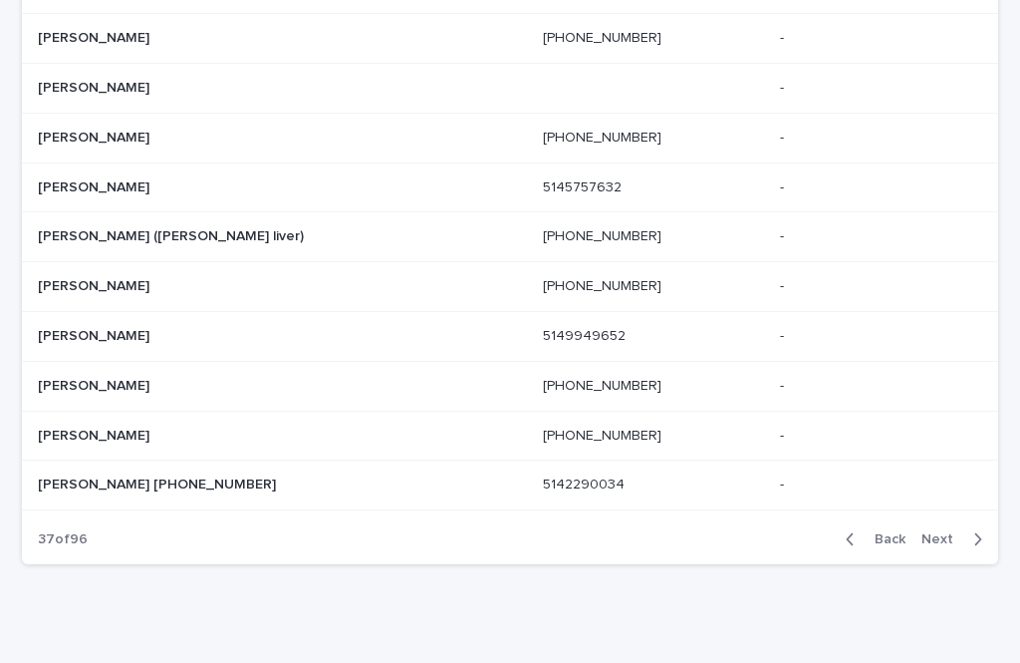
click at [952, 530] on button "Next" at bounding box center [956, 539] width 85 height 18
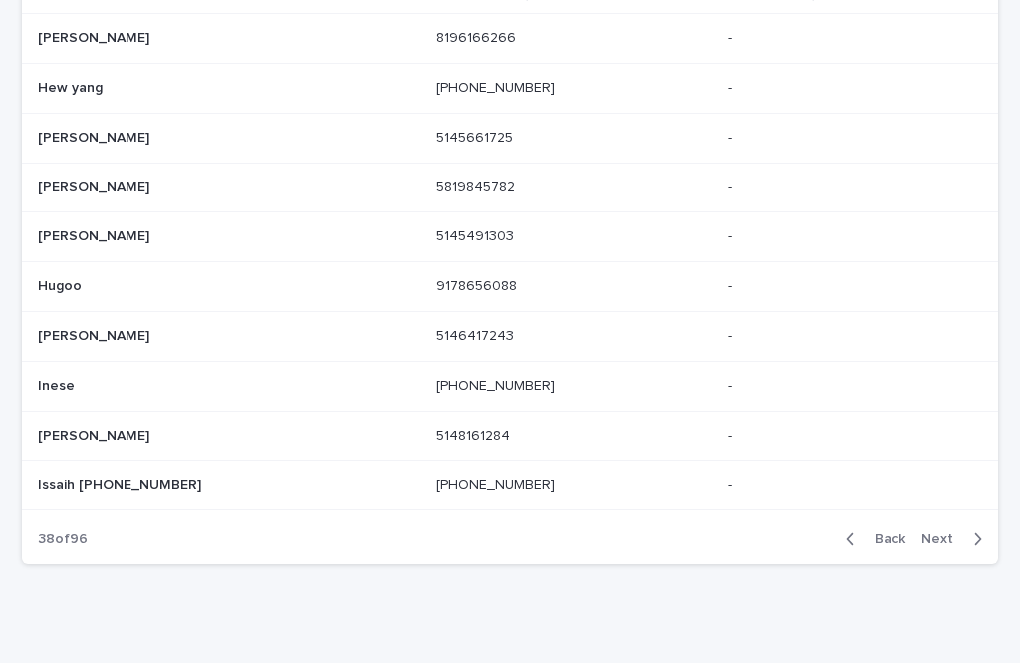
click at [947, 532] on span "Next" at bounding box center [944, 539] width 44 height 14
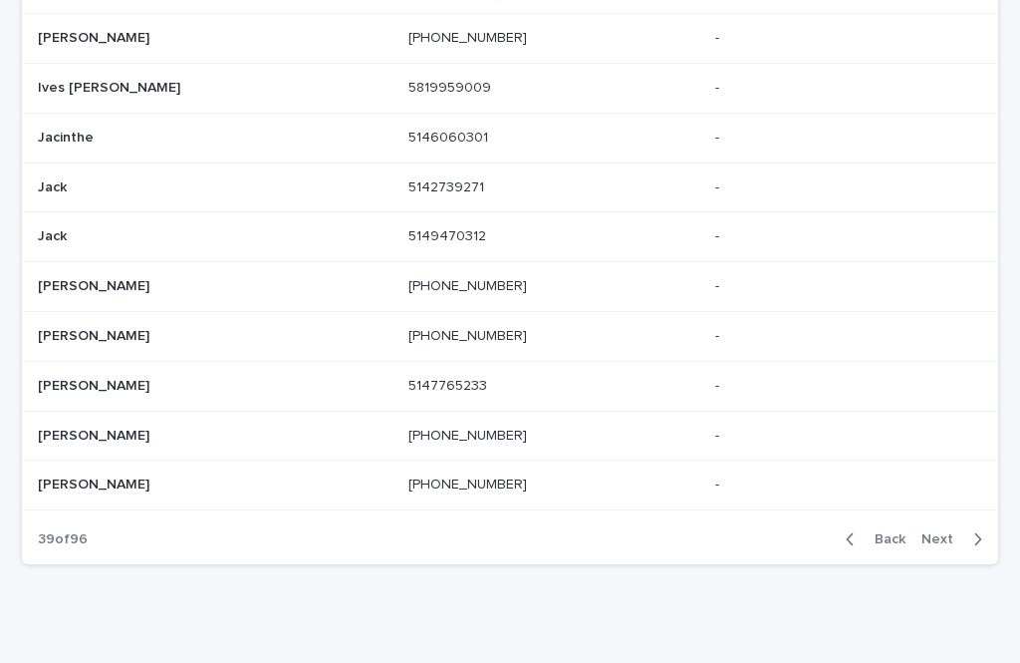
click at [986, 530] on button "Next" at bounding box center [956, 539] width 85 height 18
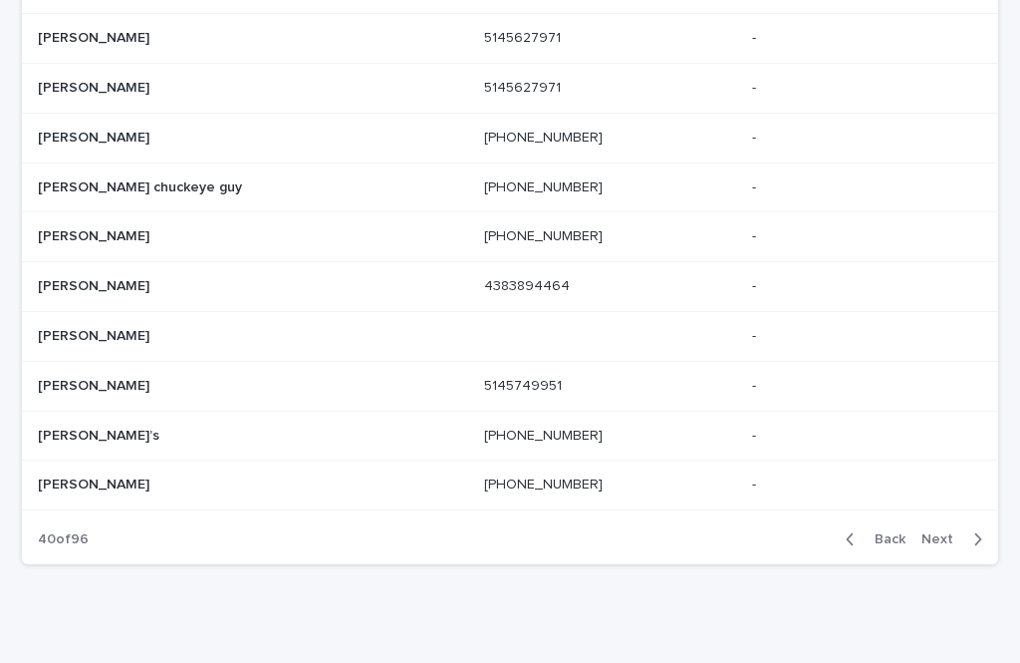
click at [951, 532] on span "Next" at bounding box center [944, 539] width 44 height 14
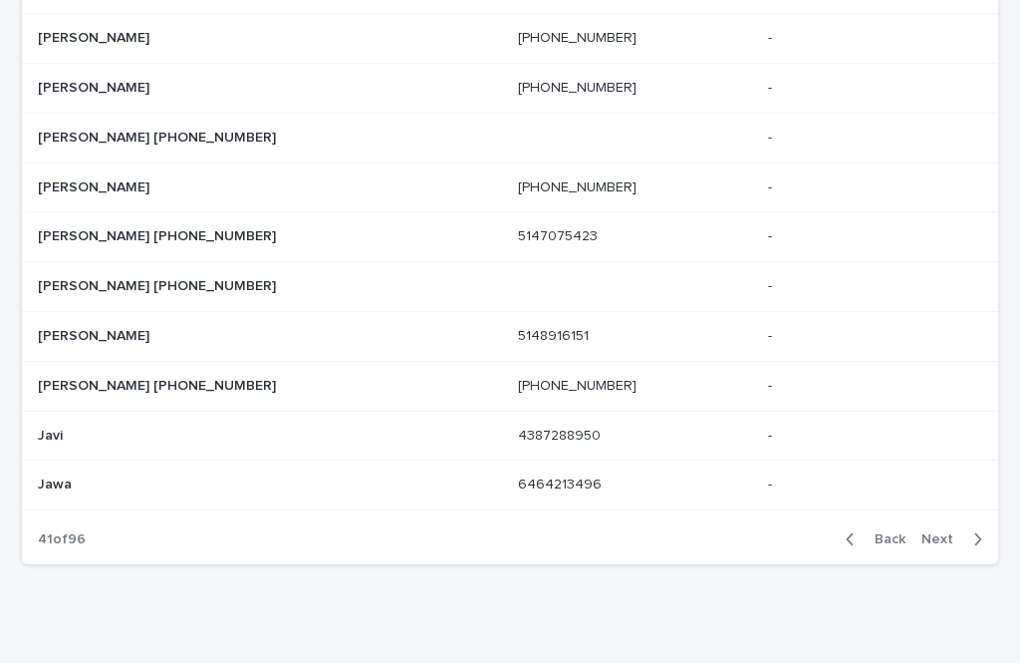
click at [941, 530] on button "Next" at bounding box center [956, 539] width 85 height 18
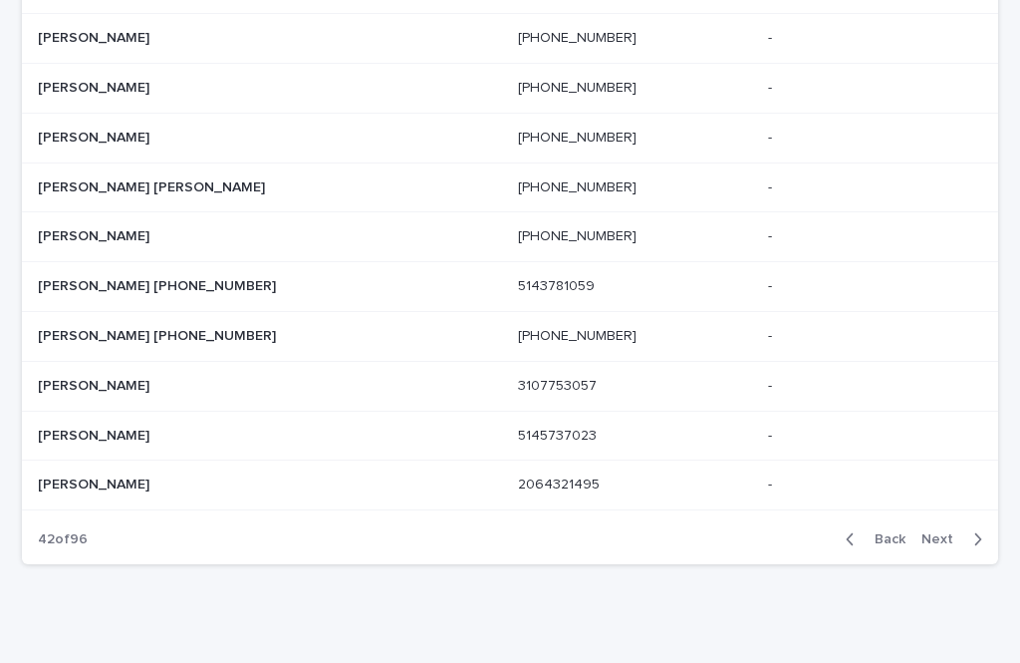
click at [948, 514] on div "Back Next" at bounding box center [914, 539] width 168 height 50
click at [938, 532] on span "Next" at bounding box center [944, 539] width 44 height 14
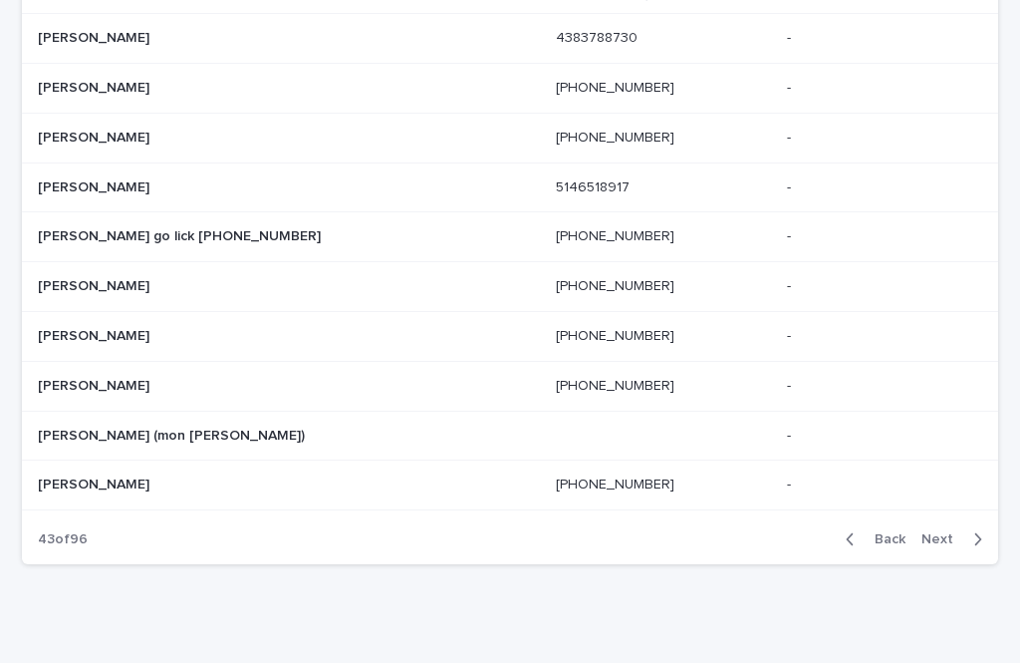
click at [959, 530] on button "Next" at bounding box center [956, 539] width 85 height 18
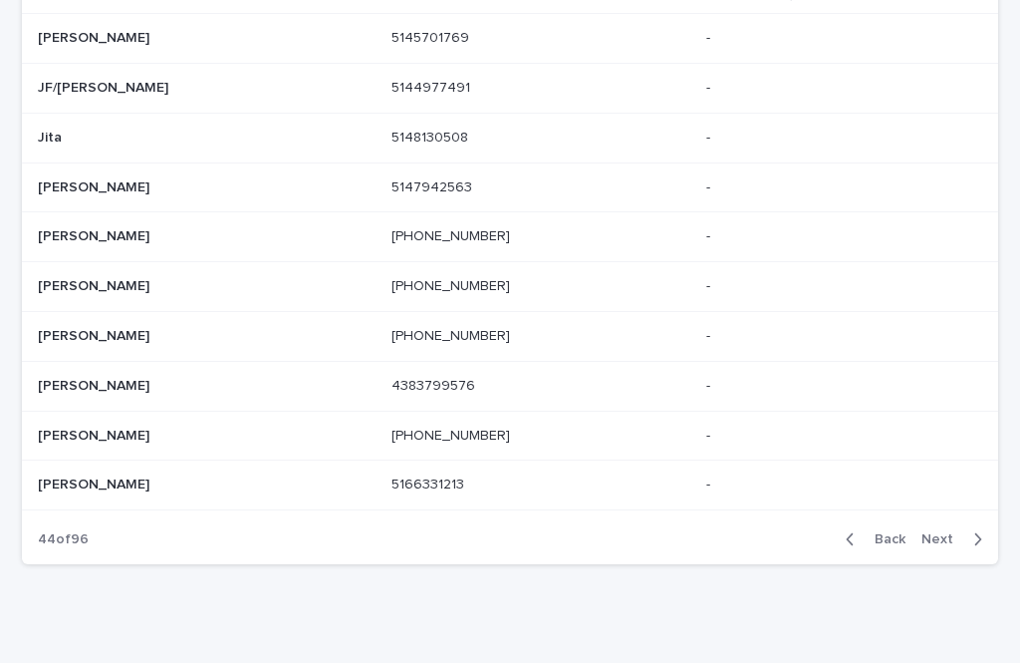
click at [965, 530] on div "button" at bounding box center [973, 539] width 17 height 18
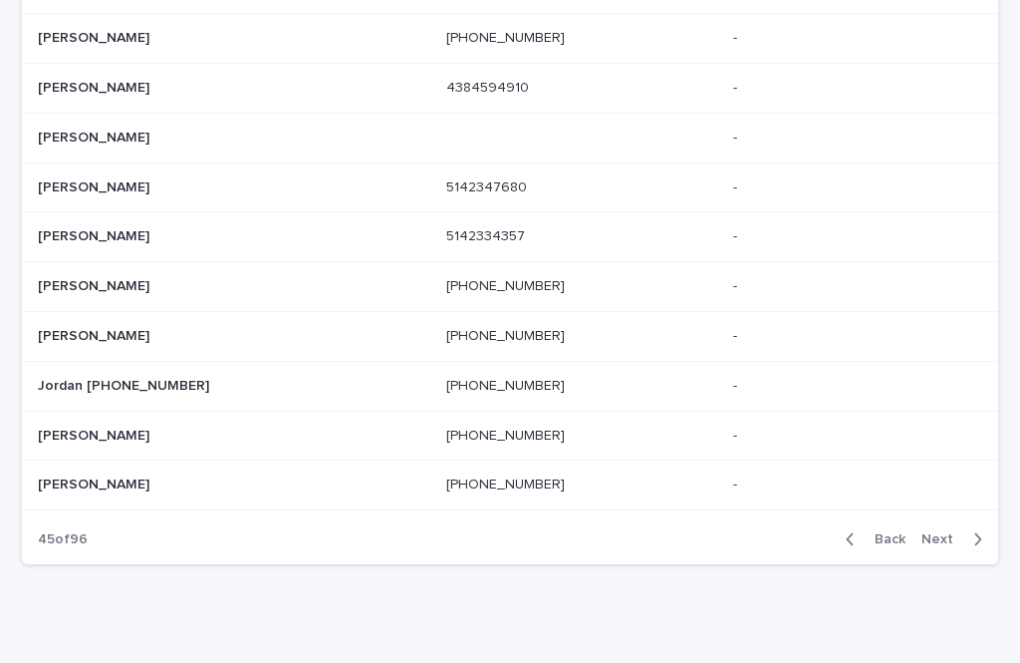
click at [951, 532] on span "Next" at bounding box center [944, 539] width 44 height 14
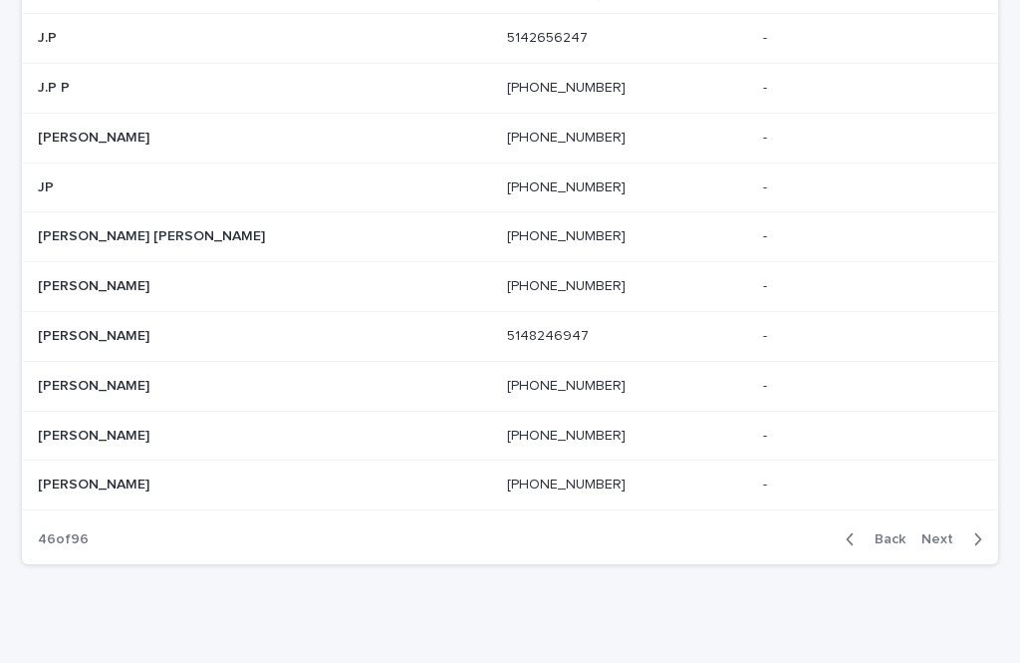
click at [944, 532] on span "Next" at bounding box center [944, 539] width 44 height 14
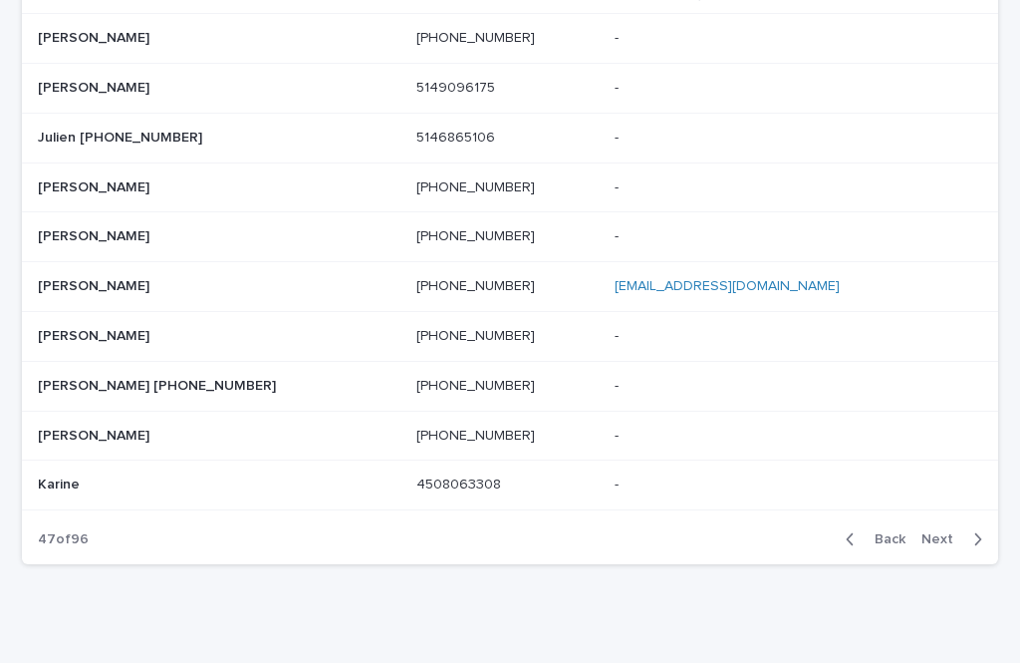
click at [926, 532] on span "Next" at bounding box center [944, 539] width 44 height 14
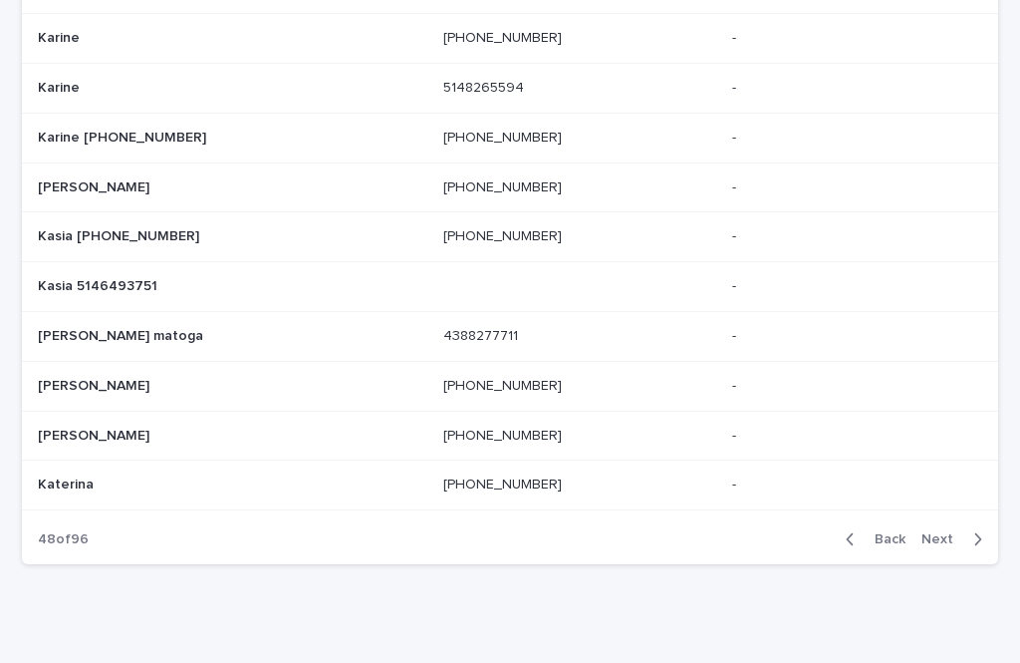
click at [961, 530] on button "Next" at bounding box center [956, 539] width 85 height 18
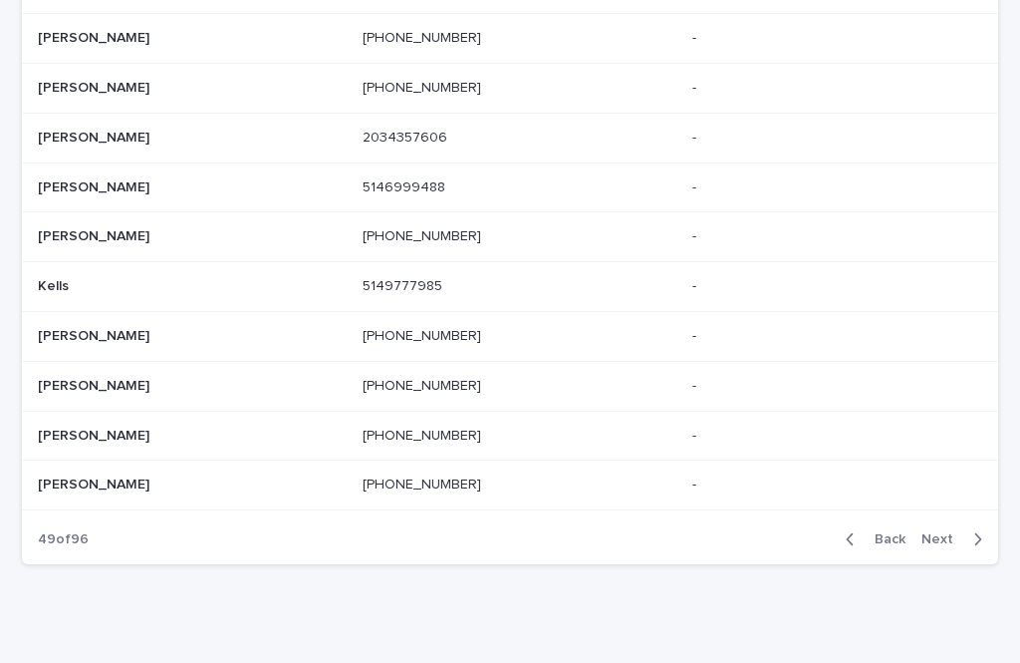
click at [967, 530] on div "button" at bounding box center [973, 539] width 17 height 18
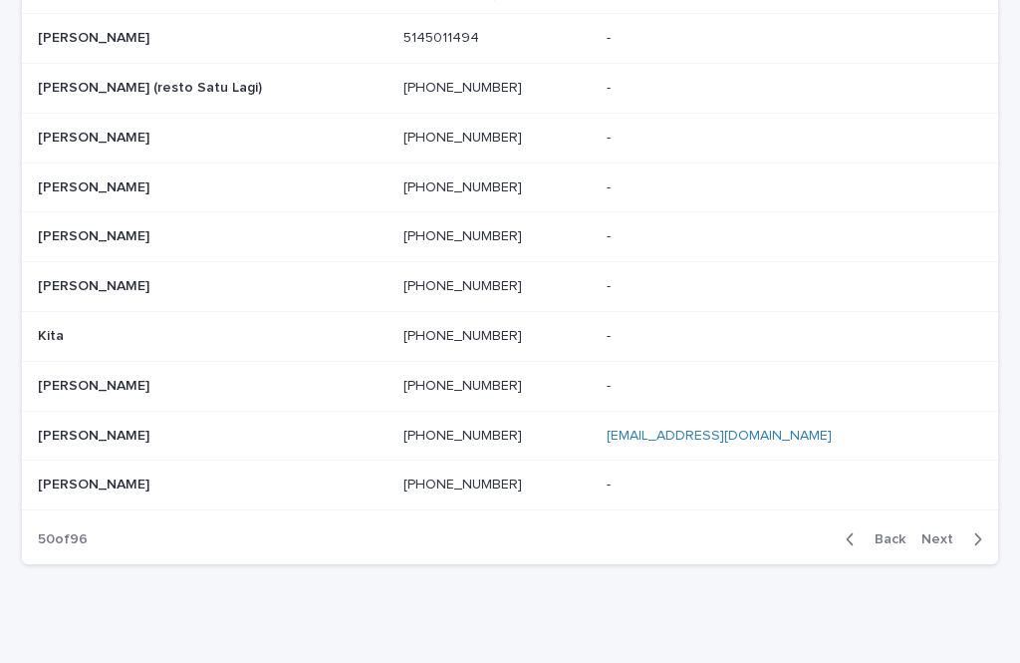
click at [975, 530] on icon "button" at bounding box center [977, 539] width 9 height 18
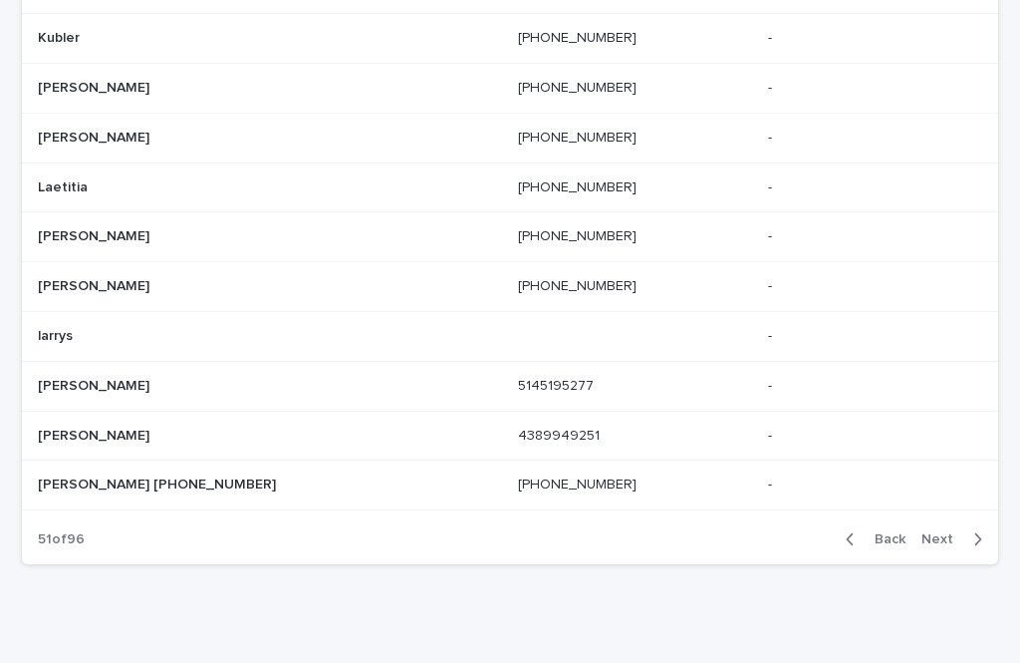
click at [970, 530] on div "button" at bounding box center [973, 539] width 17 height 18
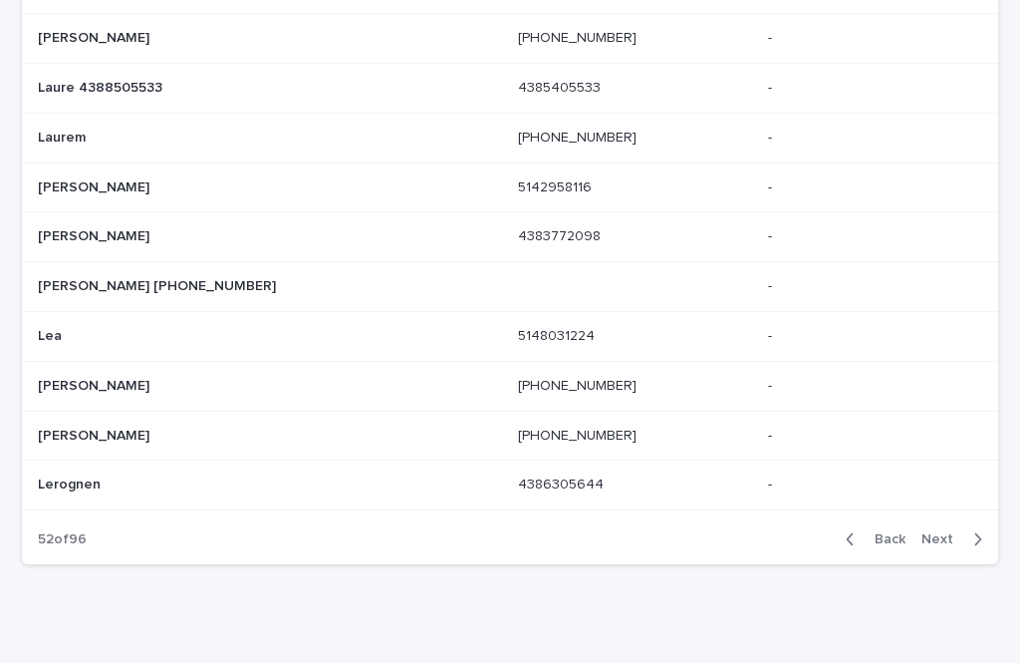
click at [970, 530] on div "button" at bounding box center [973, 539] width 17 height 18
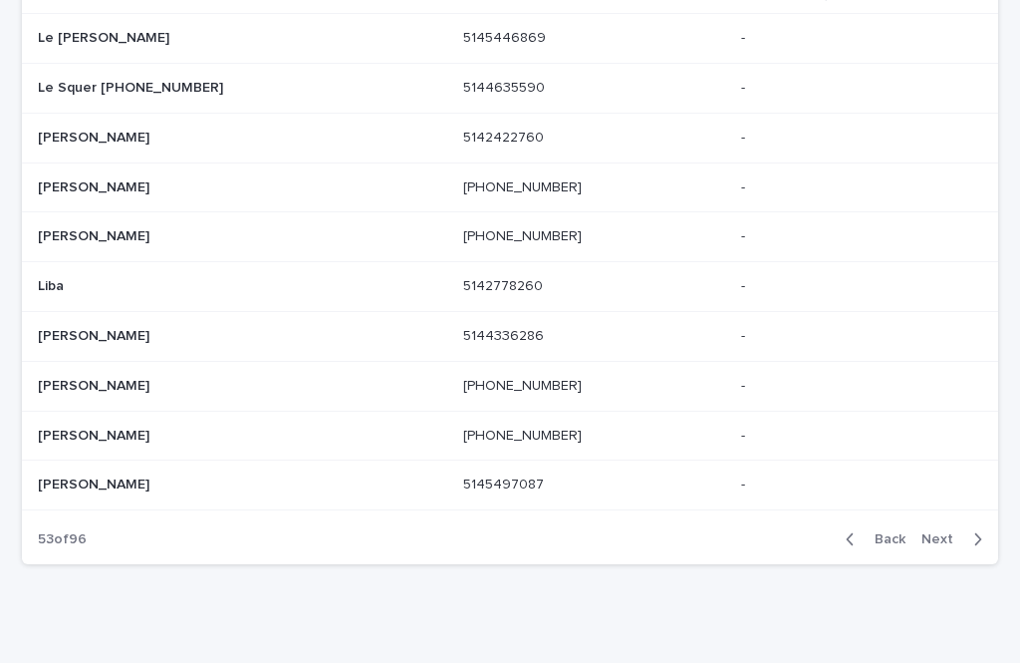
click at [969, 530] on div "button" at bounding box center [973, 539] width 17 height 18
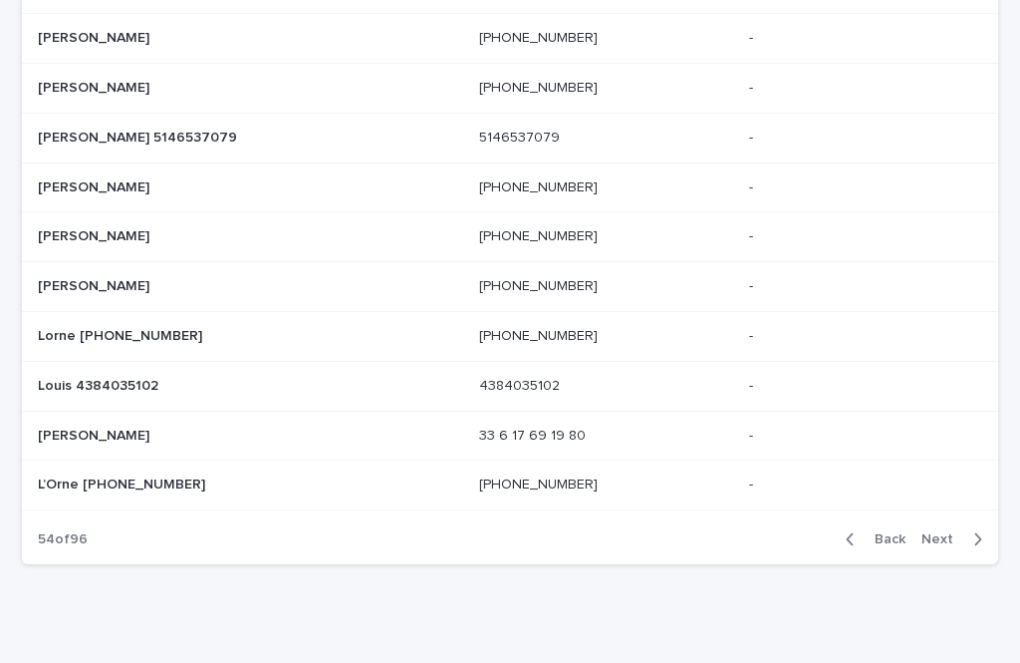
click at [967, 530] on div "button" at bounding box center [973, 539] width 17 height 18
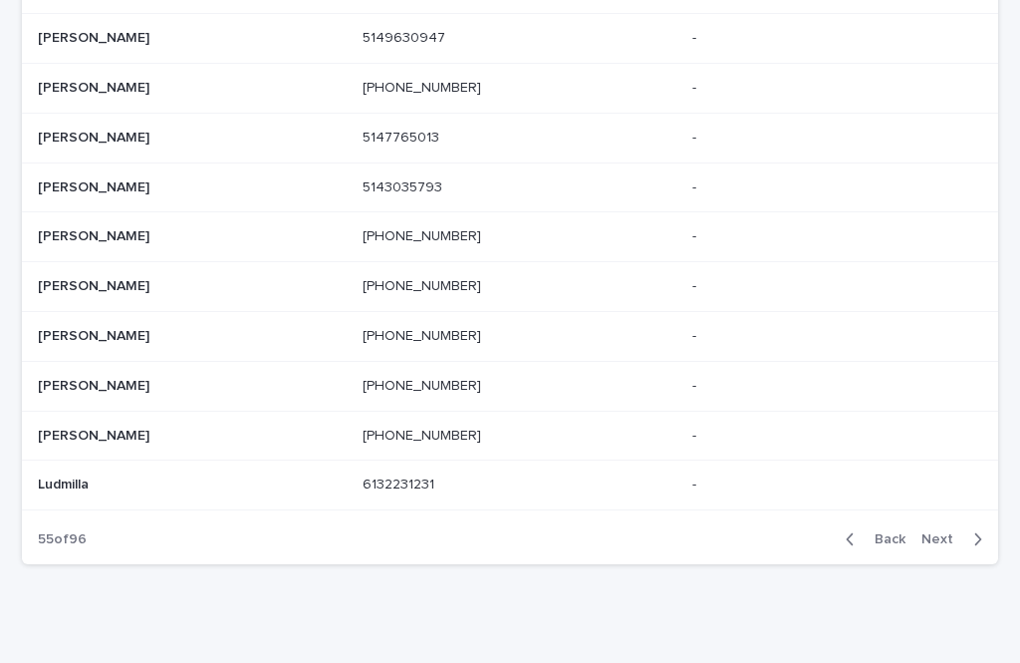
click at [967, 530] on div "button" at bounding box center [973, 539] width 17 height 18
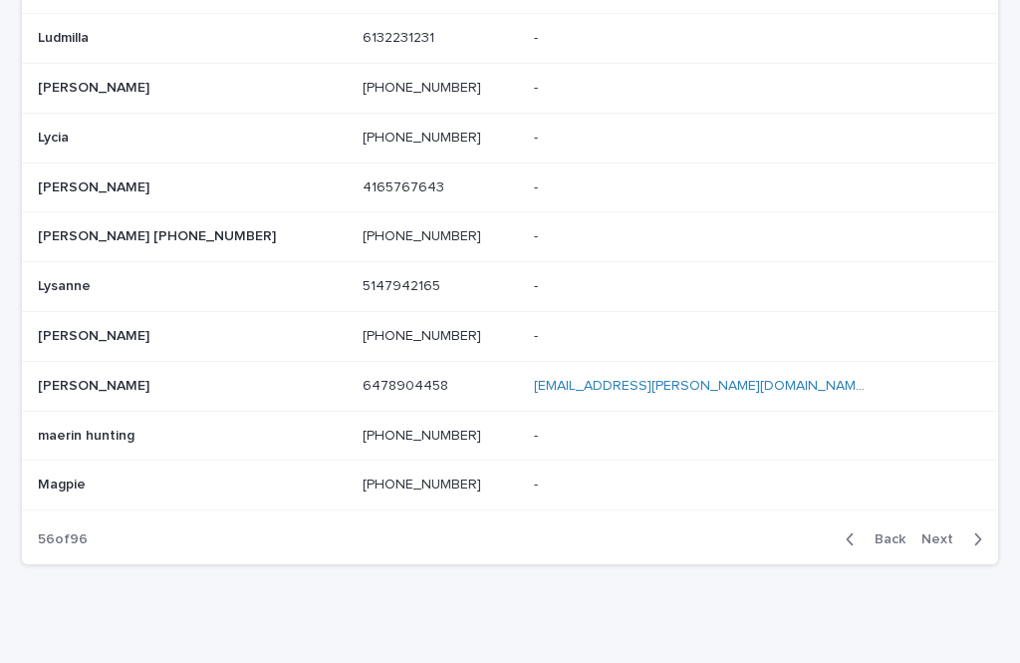
click at [967, 530] on button "Next" at bounding box center [956, 539] width 85 height 18
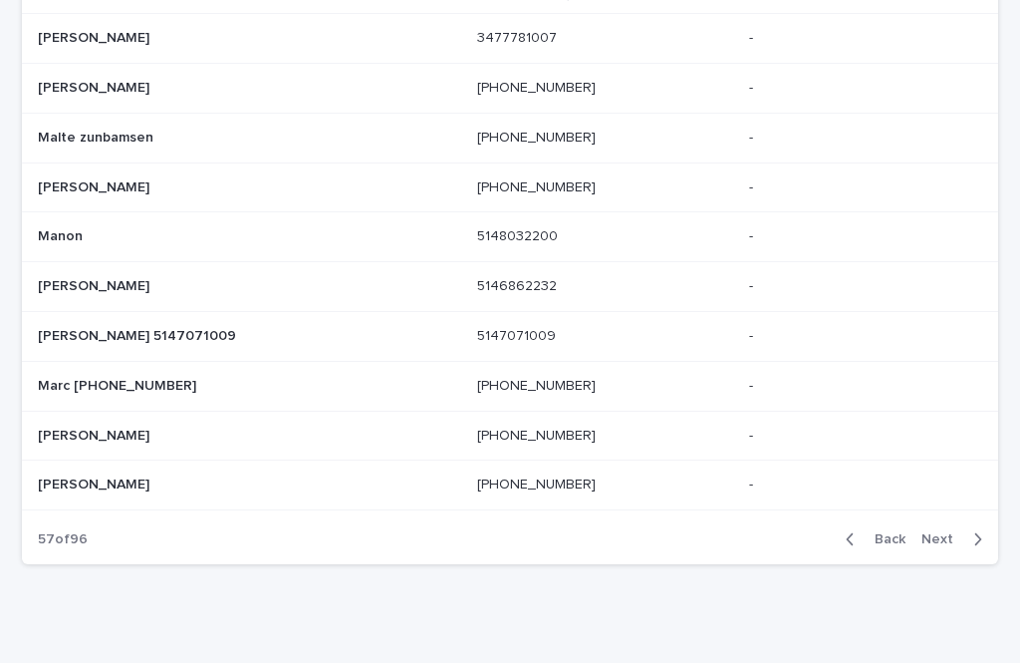
click at [963, 530] on button "Next" at bounding box center [956, 539] width 85 height 18
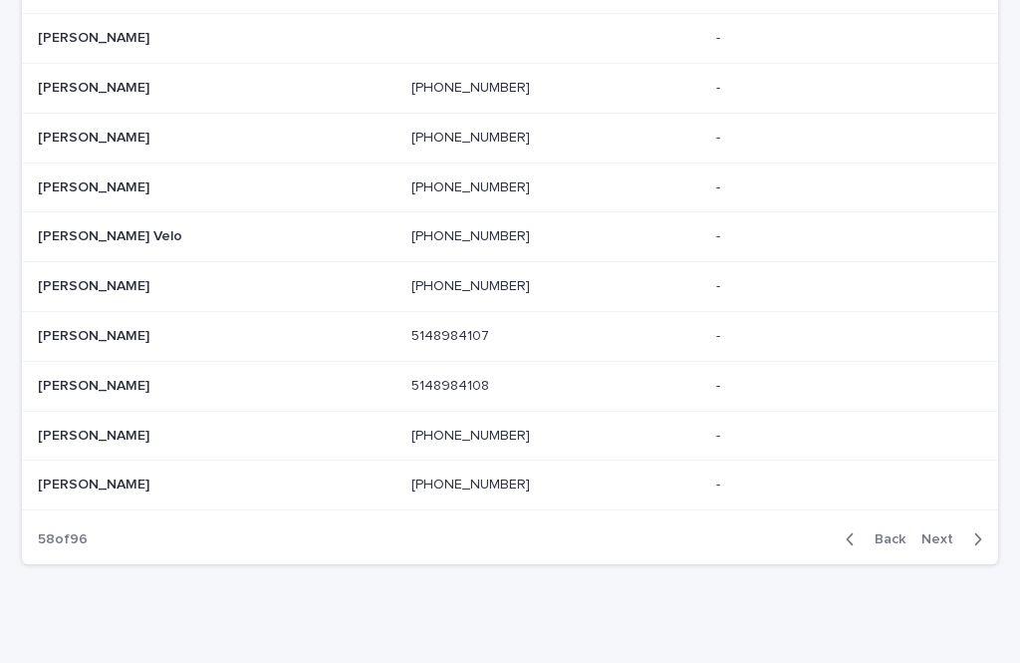
click at [964, 532] on span "Next" at bounding box center [944, 539] width 44 height 14
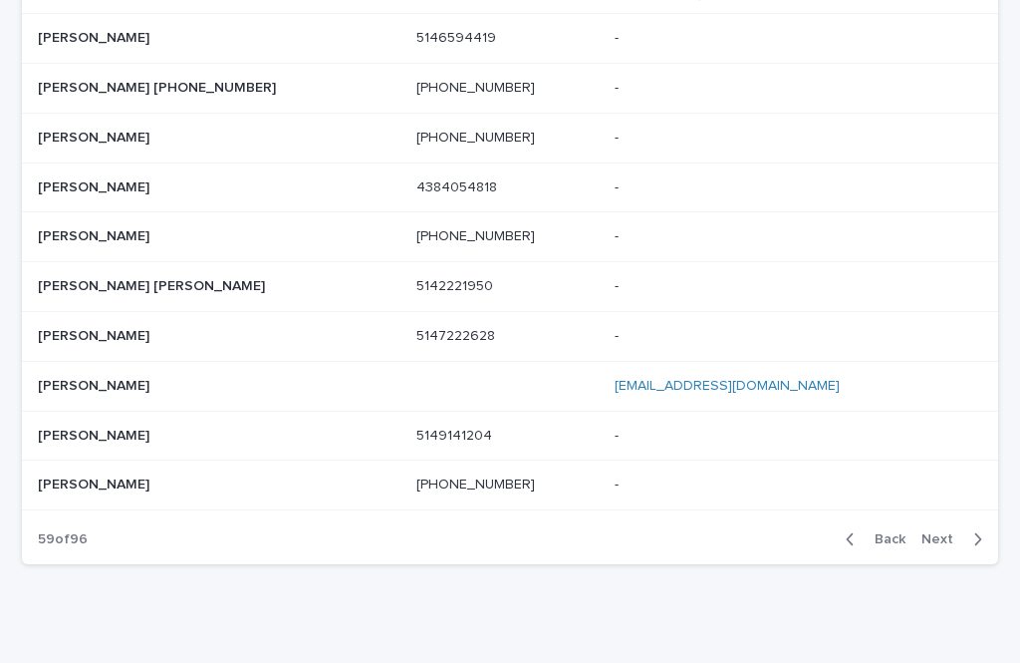
click at [956, 532] on span "Next" at bounding box center [944, 539] width 44 height 14
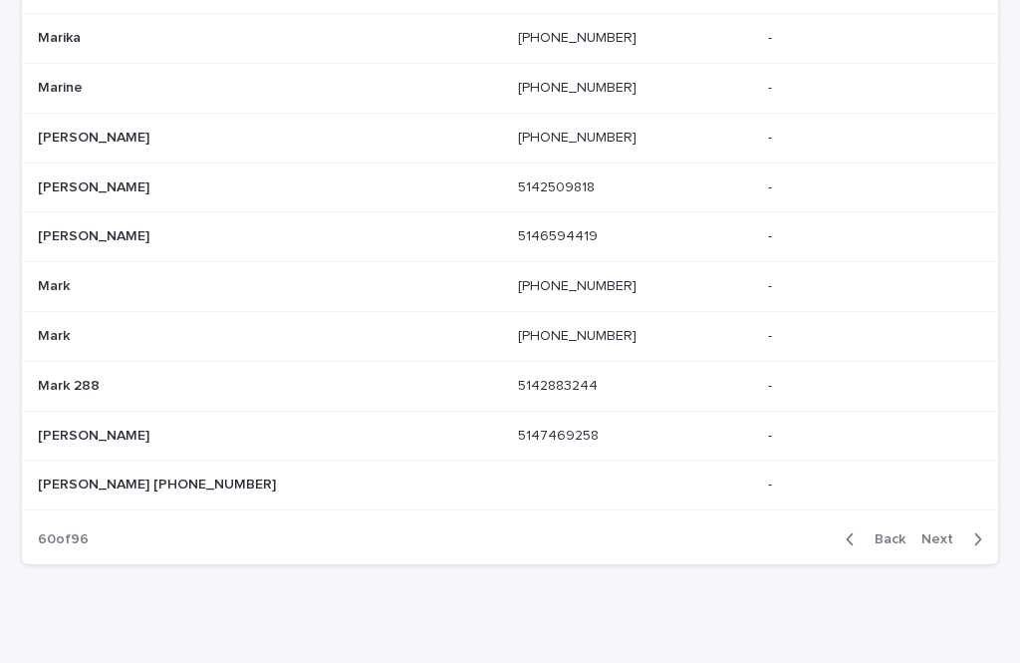
click at [958, 532] on span "Next" at bounding box center [944, 539] width 44 height 14
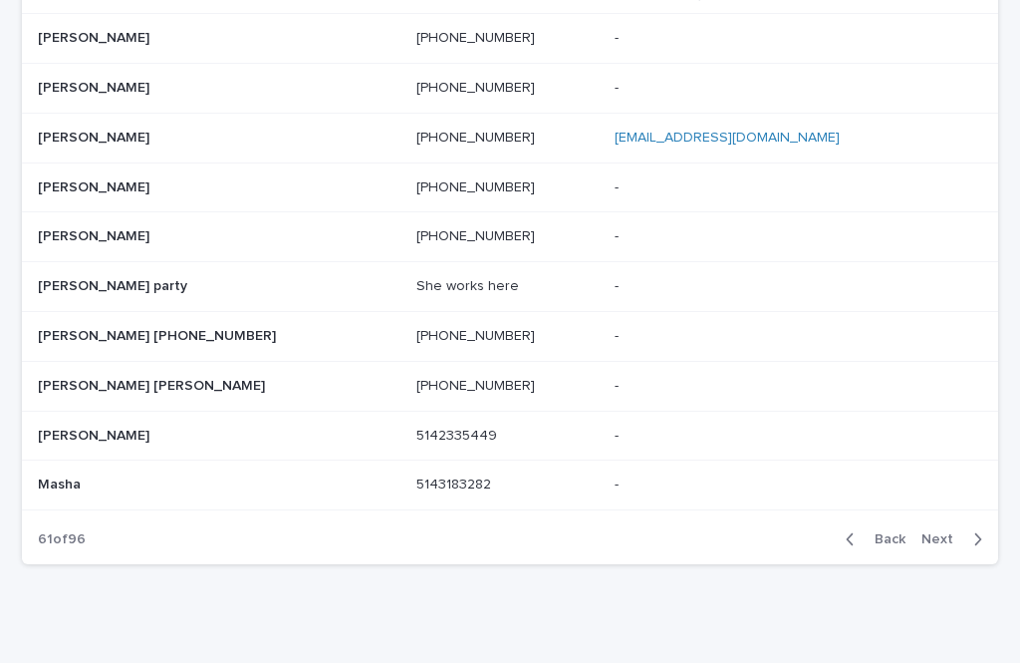
click at [961, 532] on span "Next" at bounding box center [944, 539] width 44 height 14
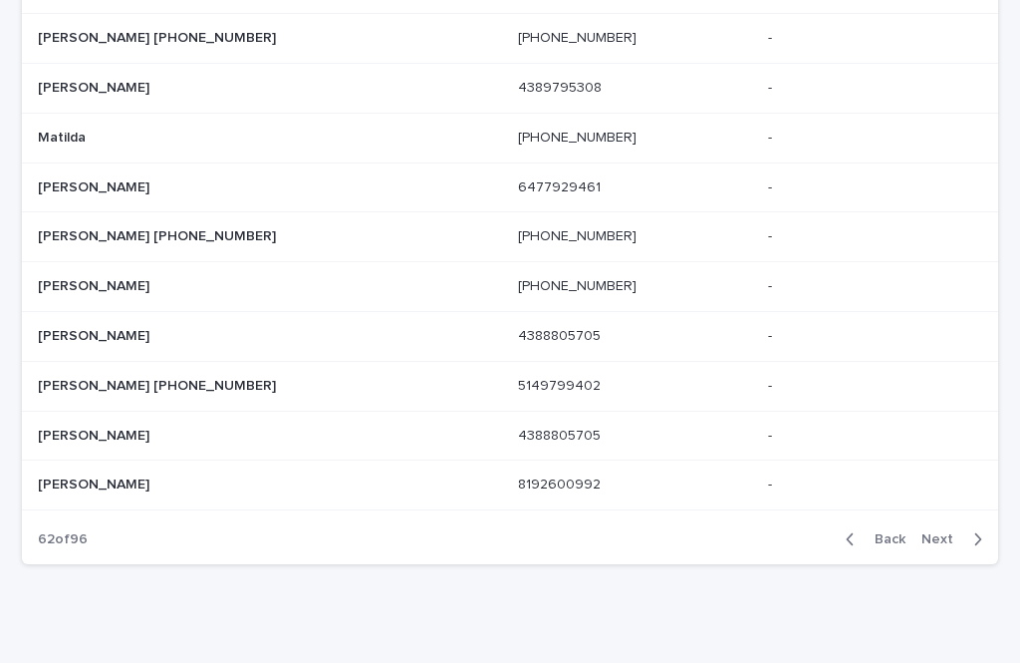
click at [951, 532] on span "Next" at bounding box center [944, 539] width 44 height 14
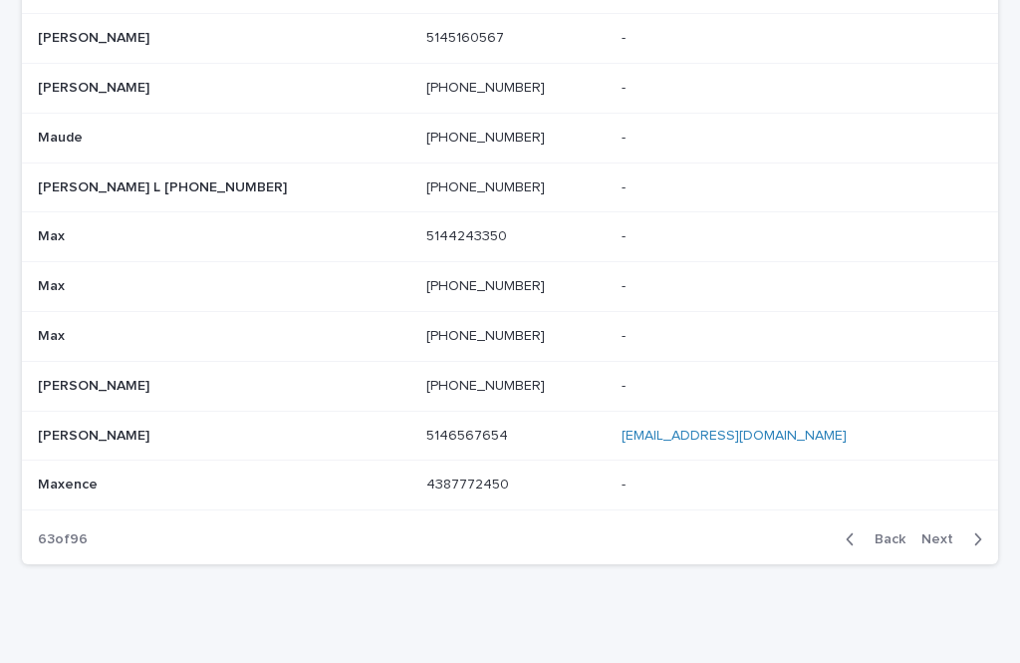
click at [961, 532] on span "Next" at bounding box center [944, 539] width 44 height 14
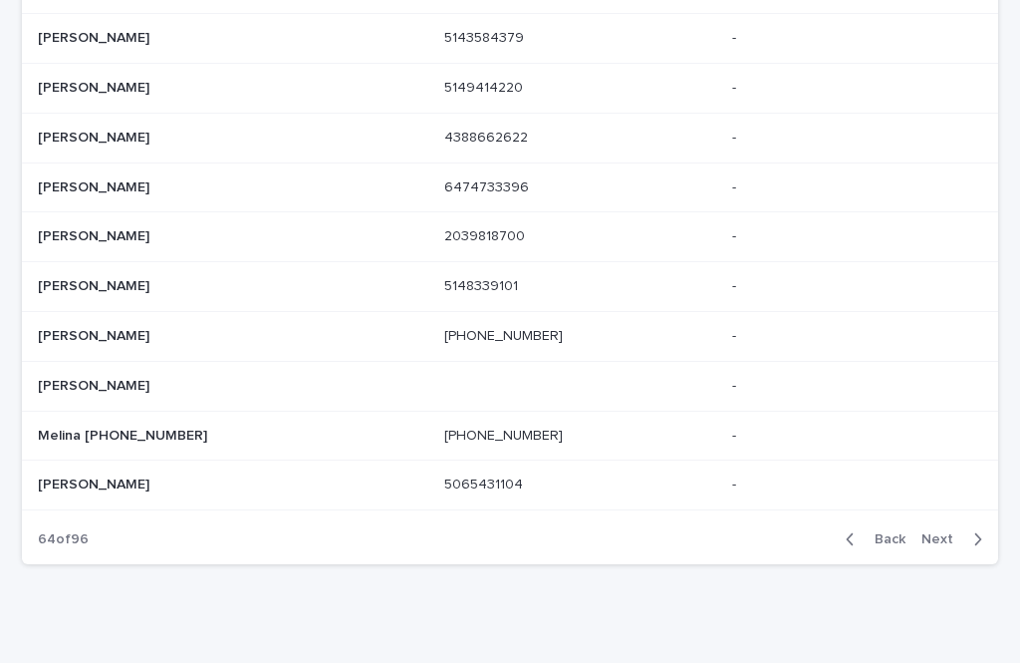
click at [969, 530] on div "button" at bounding box center [973, 539] width 17 height 18
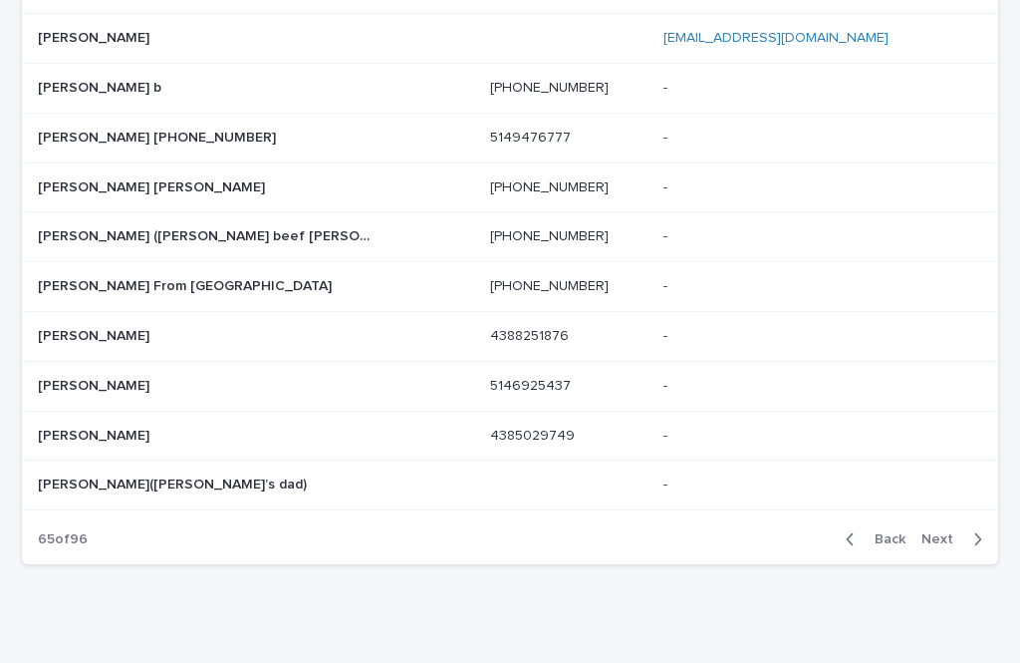
click at [991, 530] on button "Next" at bounding box center [956, 539] width 85 height 18
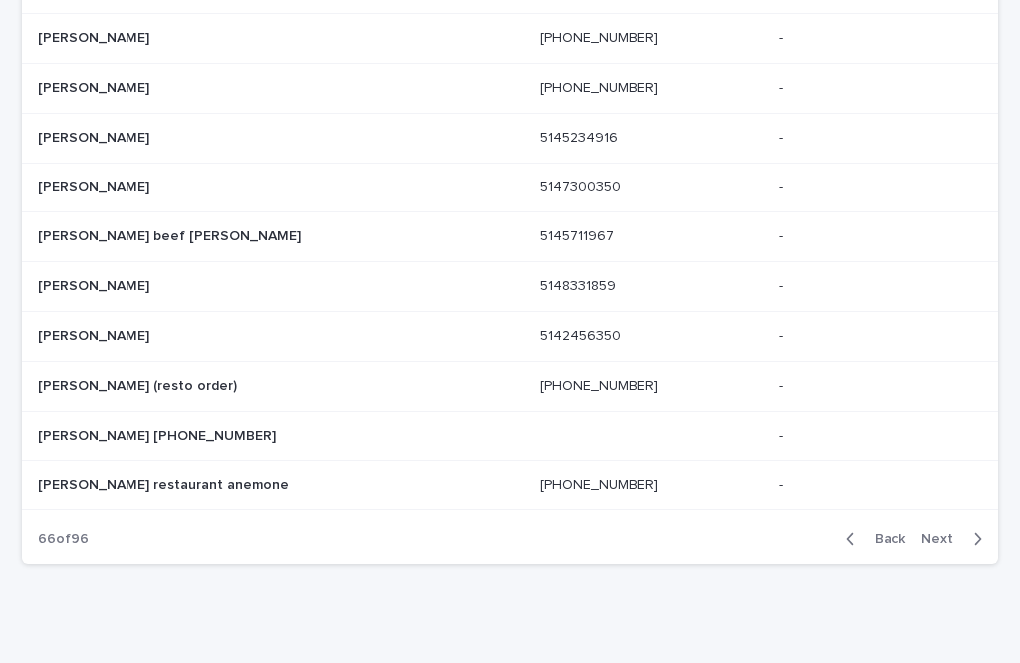
click at [989, 530] on button "Next" at bounding box center [956, 539] width 85 height 18
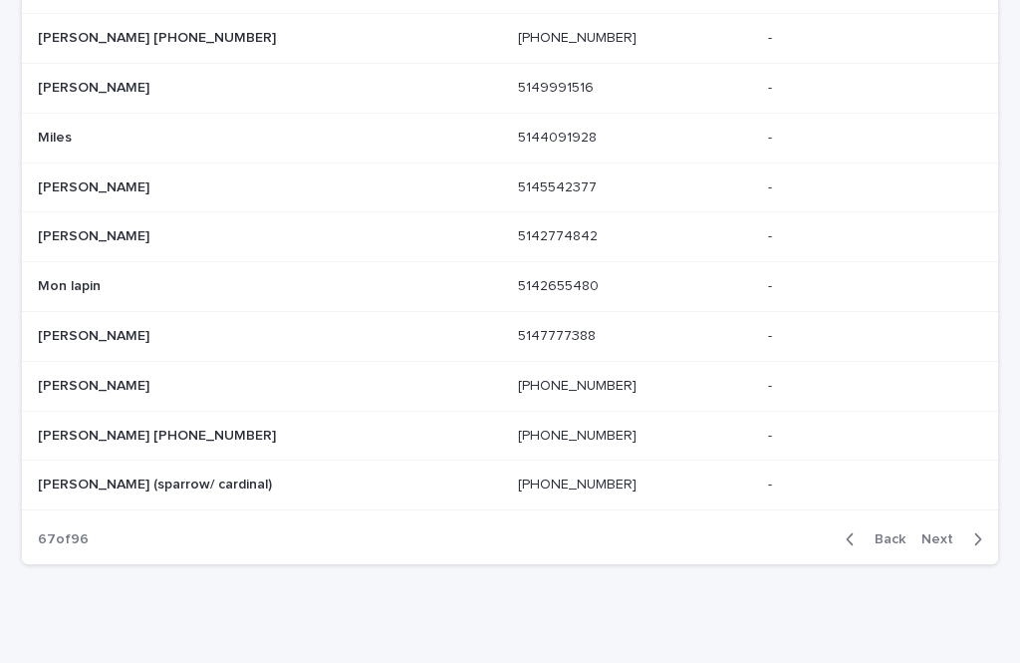
click at [990, 530] on button "Next" at bounding box center [956, 539] width 85 height 18
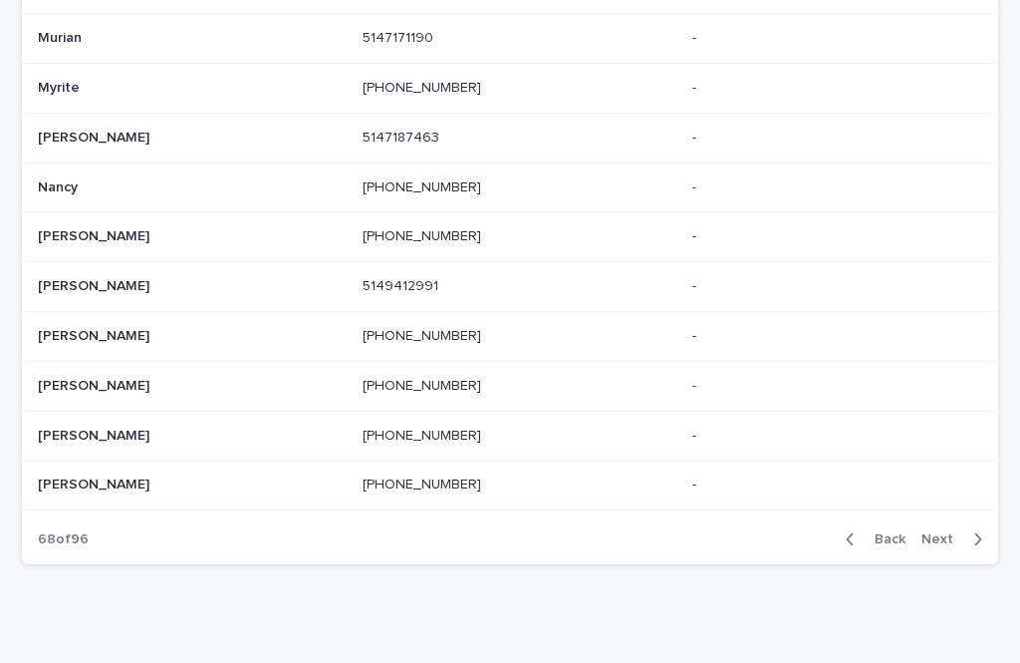
click at [994, 530] on button "Next" at bounding box center [956, 539] width 85 height 18
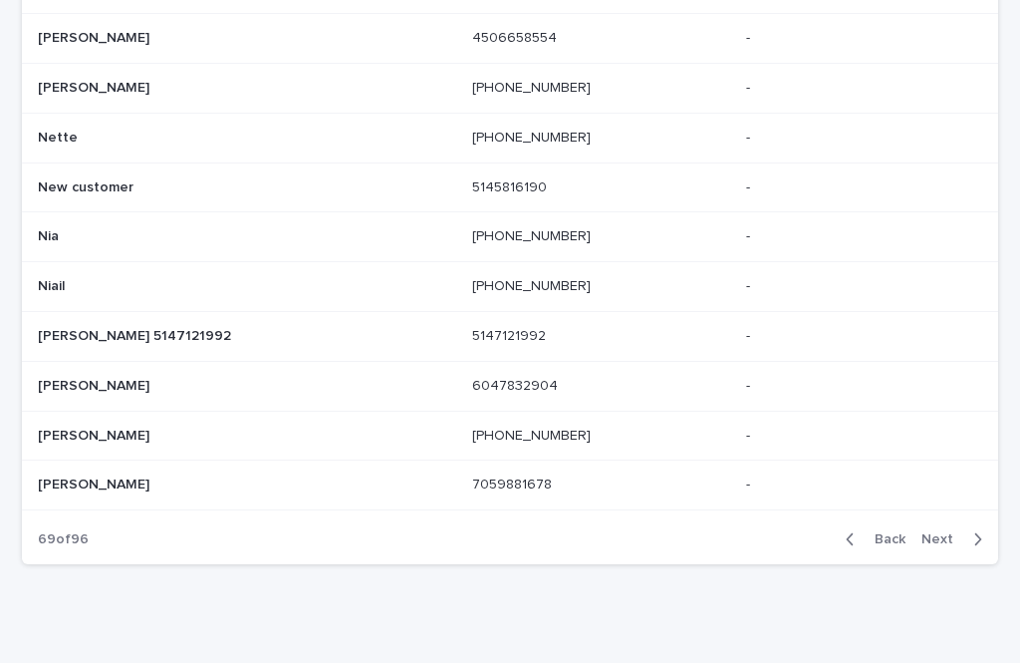
click at [992, 530] on button "Next" at bounding box center [956, 539] width 85 height 18
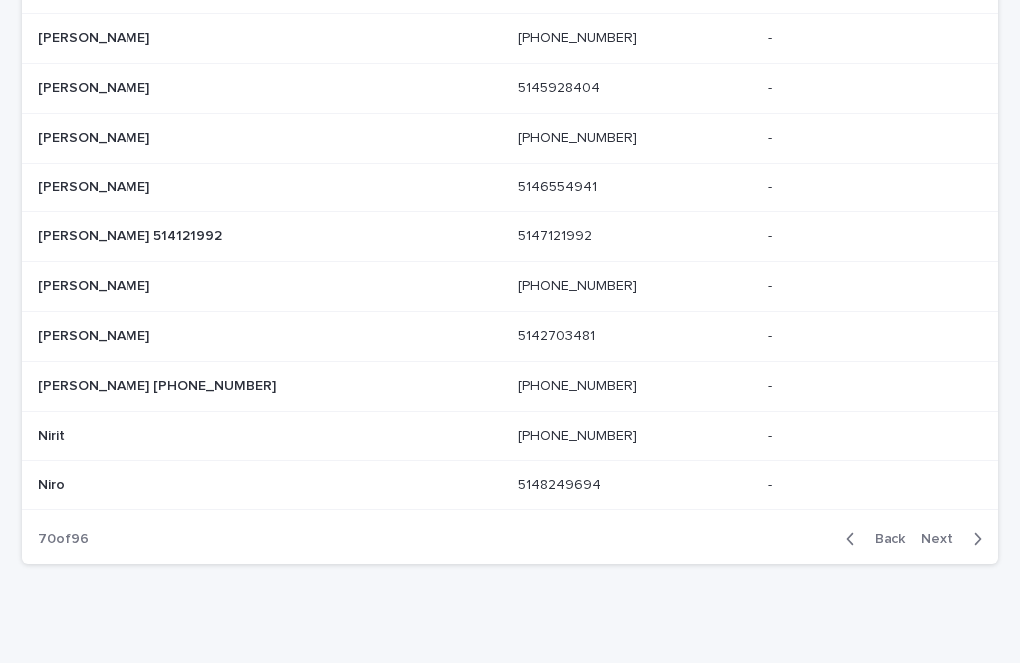
click at [987, 530] on button "Next" at bounding box center [956, 539] width 85 height 18
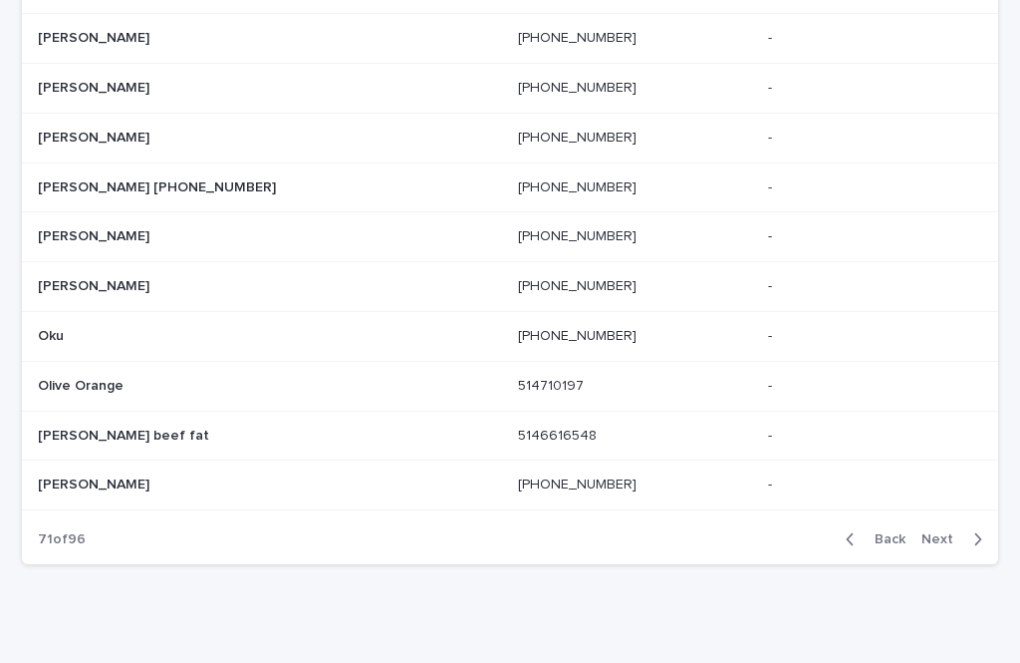
click at [995, 530] on button "Next" at bounding box center [956, 539] width 85 height 18
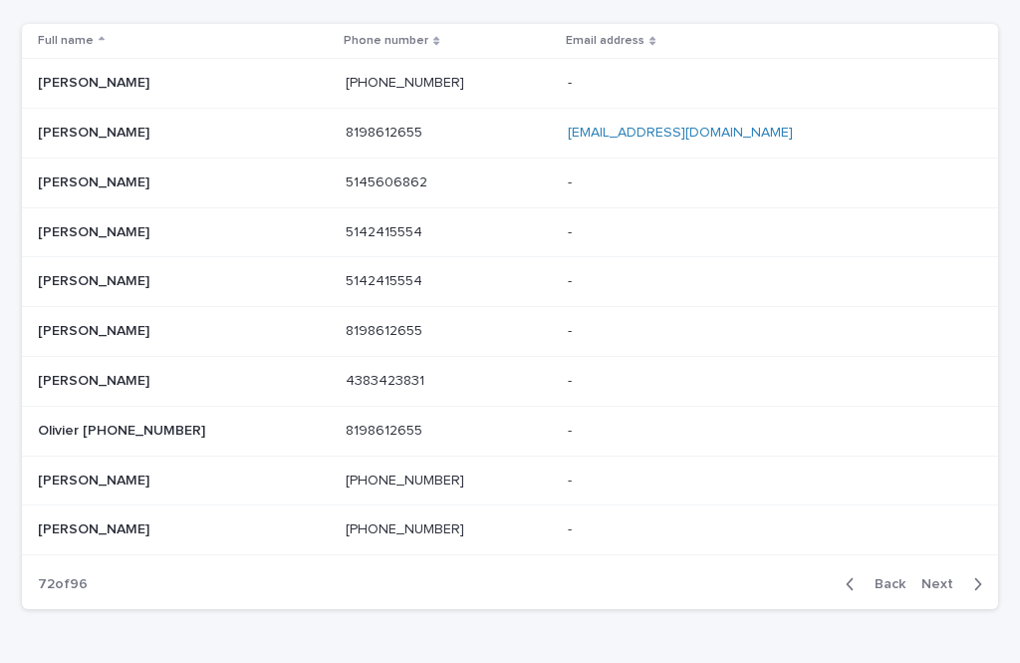
scroll to position [198, 0]
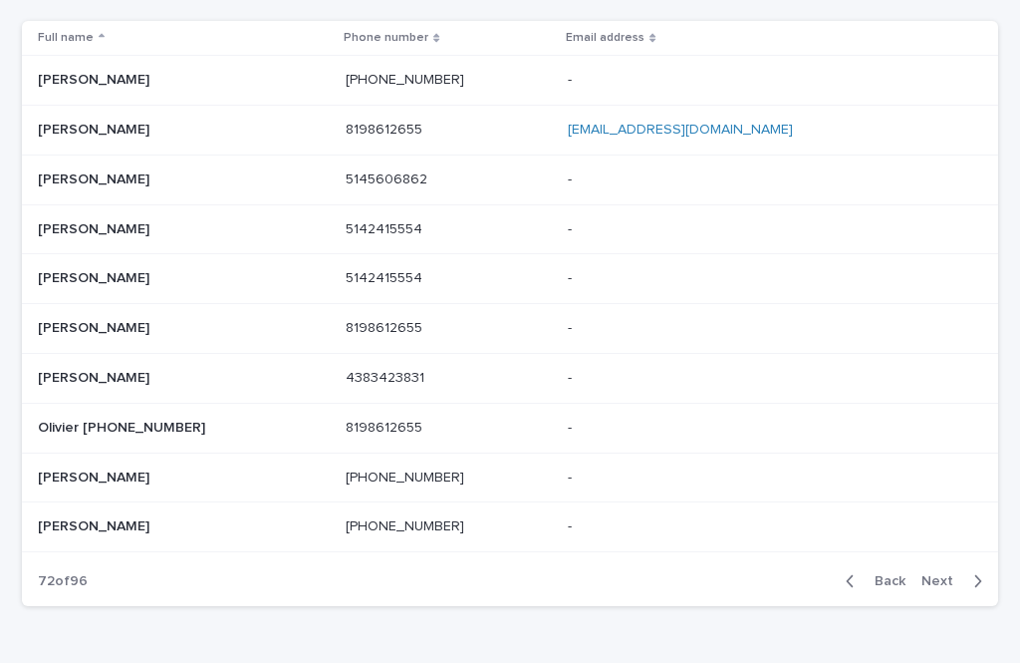
click at [986, 572] on button "Next" at bounding box center [956, 581] width 85 height 18
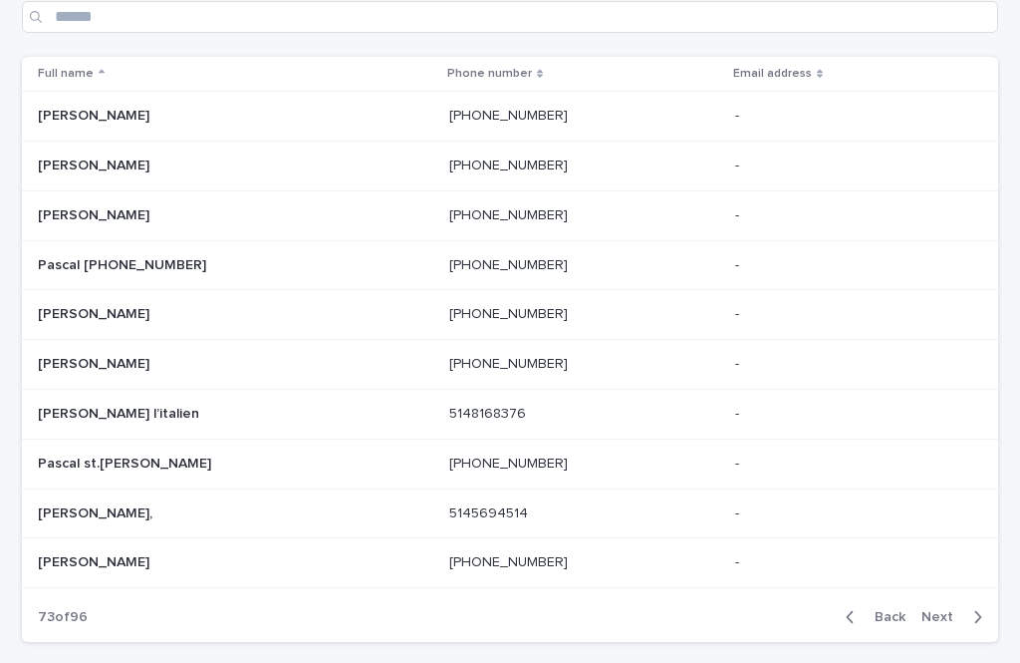
scroll to position [166, 0]
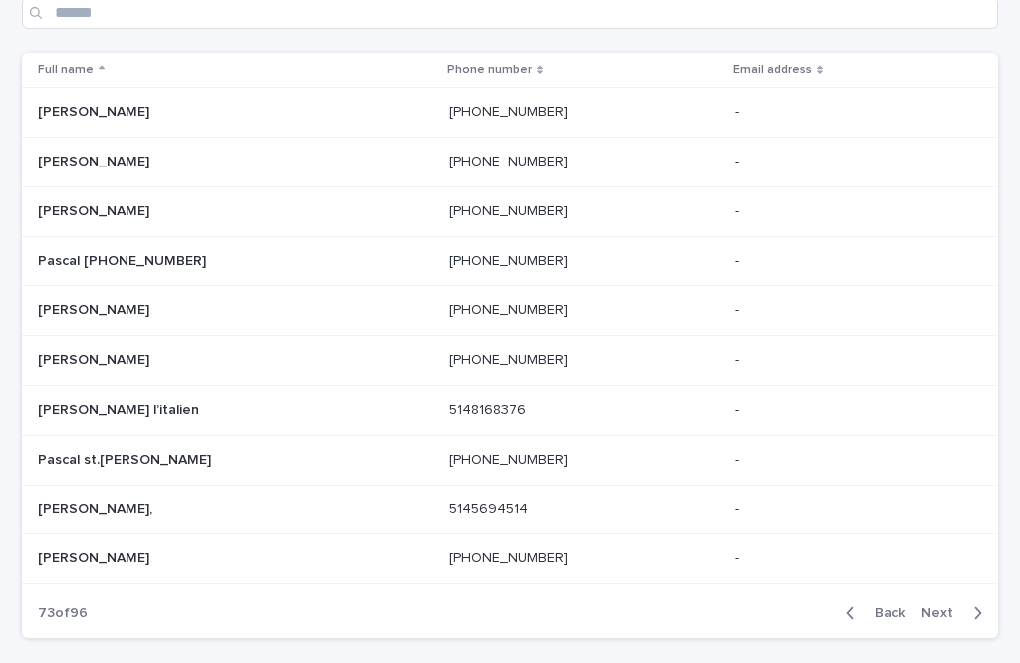
click at [968, 604] on div "button" at bounding box center [973, 613] width 17 height 18
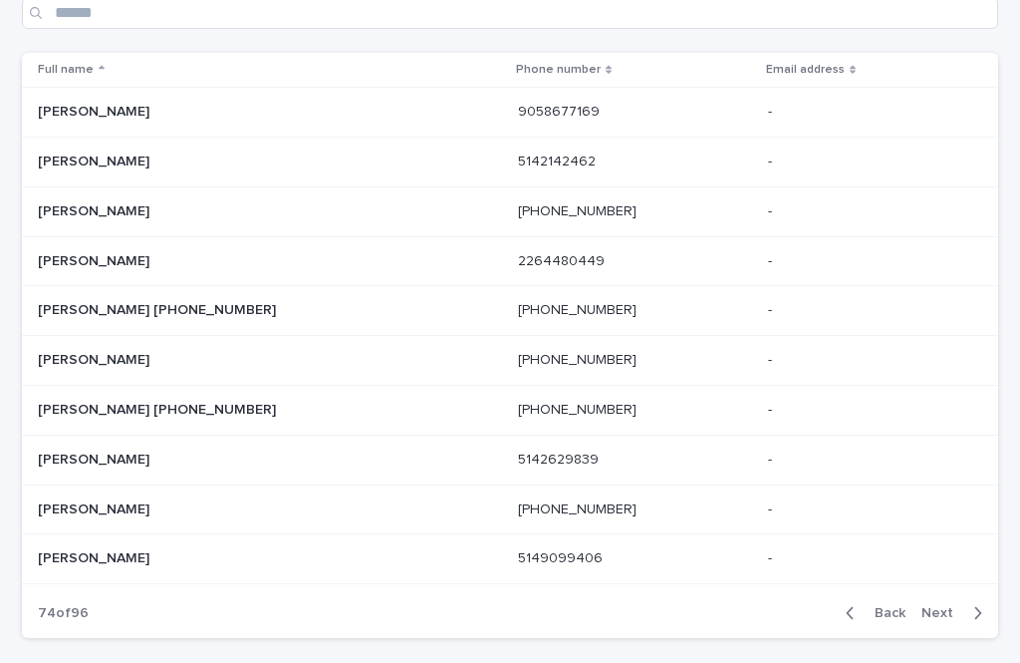
click at [984, 604] on button "Next" at bounding box center [956, 613] width 85 height 18
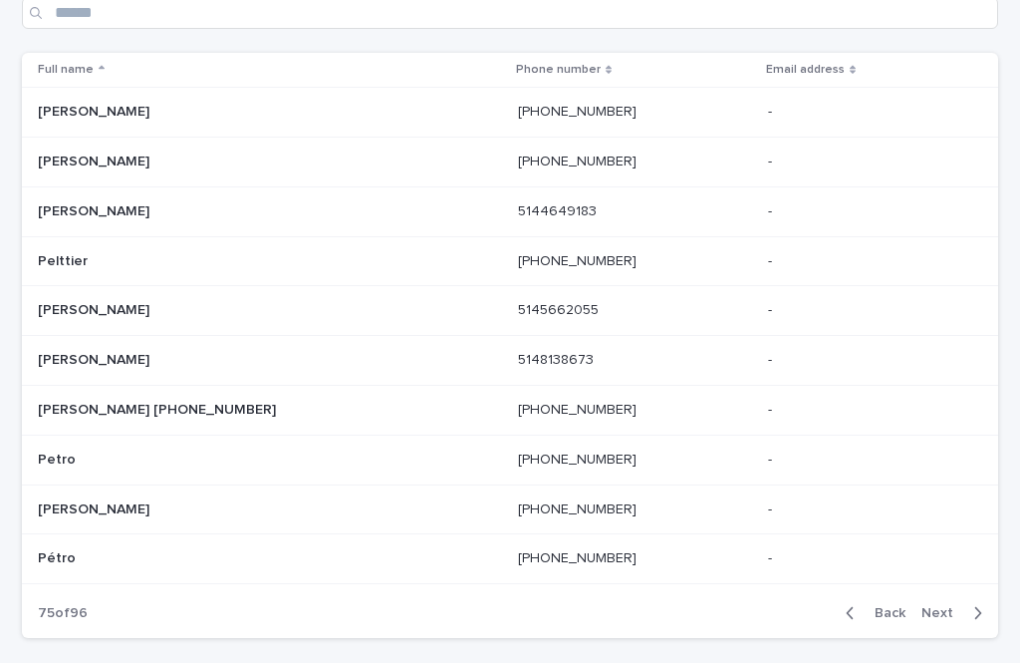
click at [981, 604] on icon "button" at bounding box center [977, 613] width 9 height 18
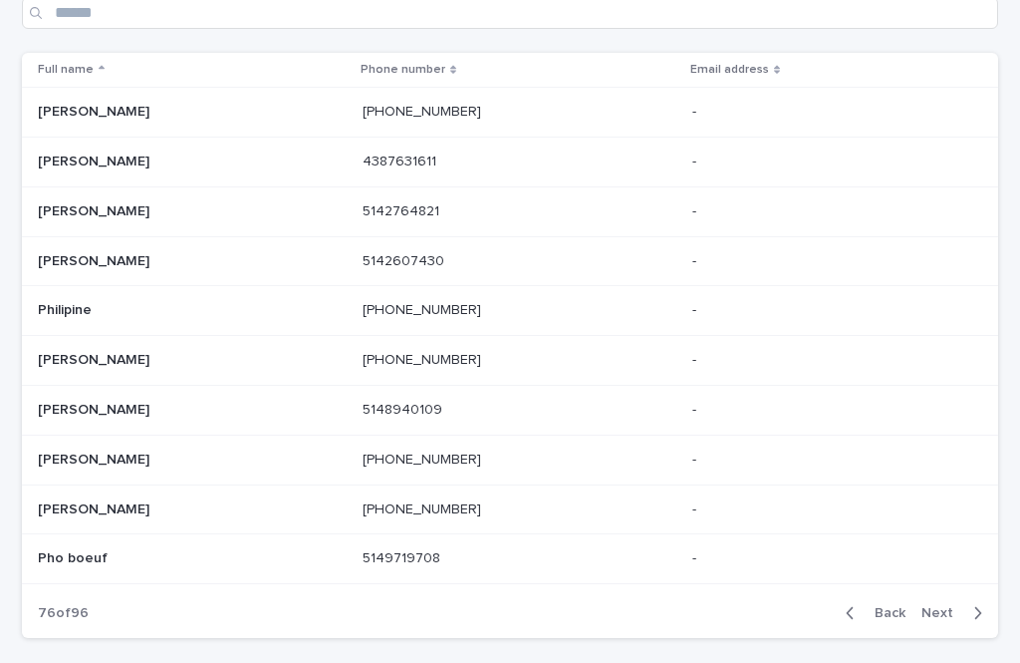
click at [981, 604] on icon "button" at bounding box center [977, 613] width 9 height 18
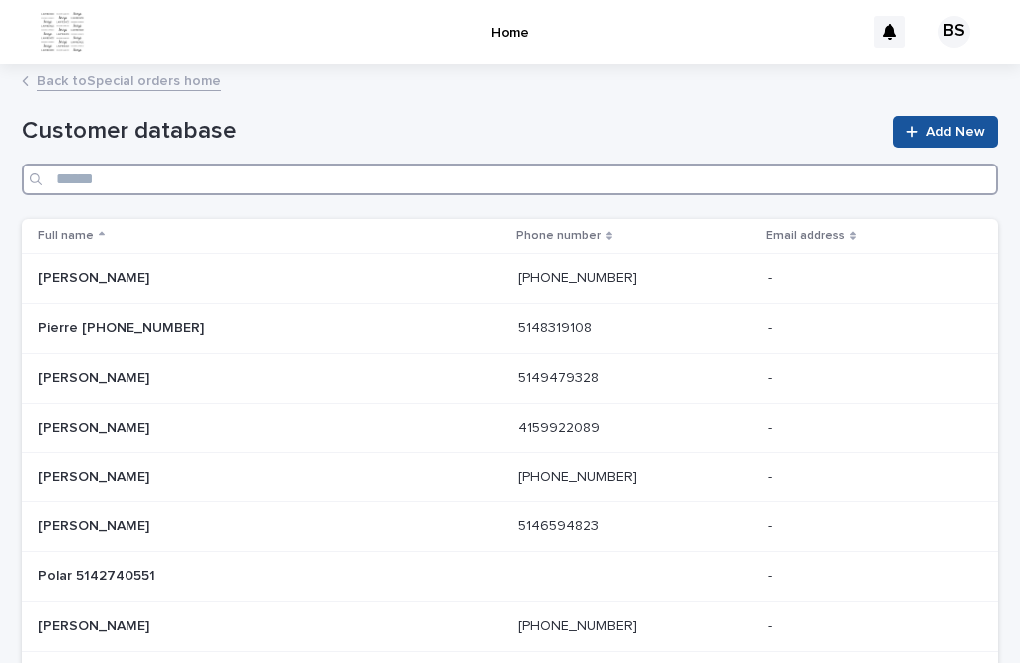
click at [379, 163] on input "Search" at bounding box center [510, 179] width 976 height 32
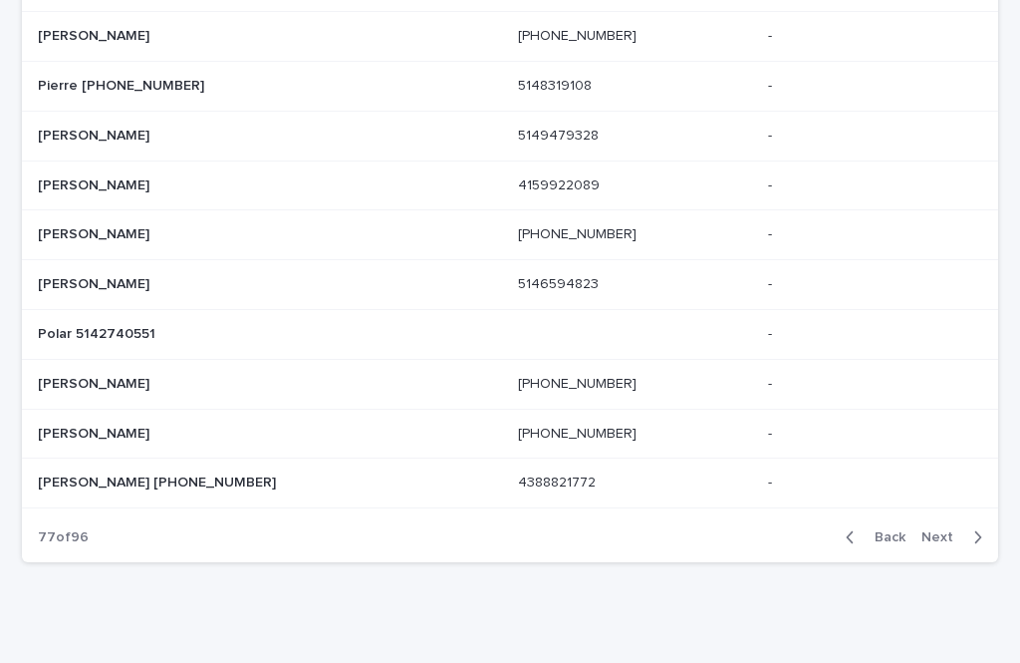
scroll to position [240, 0]
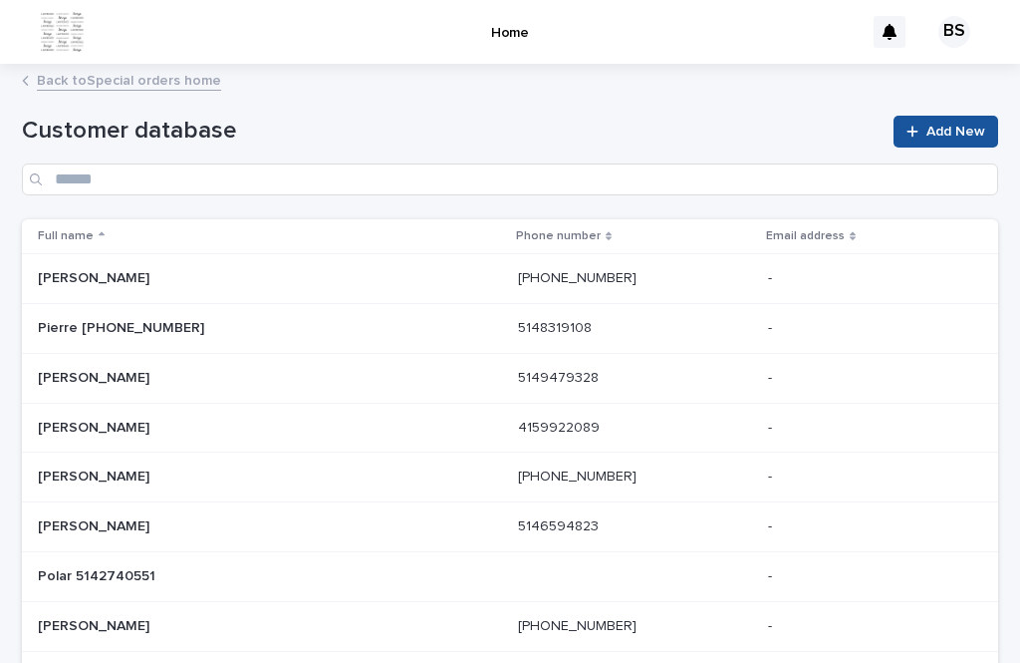
click at [933, 518] on p at bounding box center [867, 526] width 198 height 17
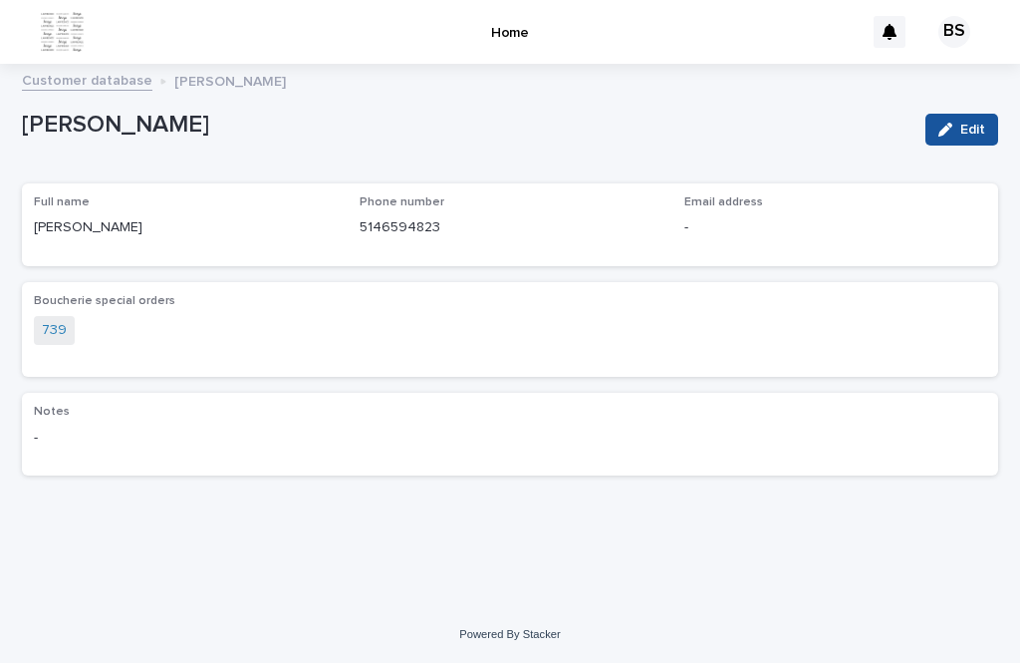
click at [76, 68] on link "Customer database" at bounding box center [87, 79] width 131 height 23
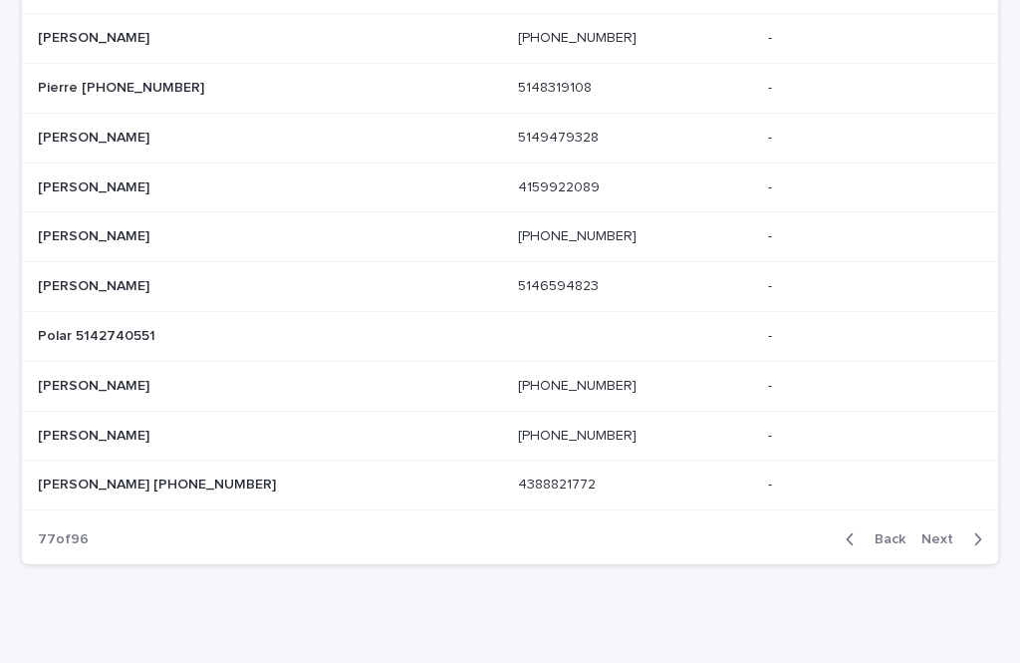
click at [924, 532] on span "Next" at bounding box center [944, 539] width 44 height 14
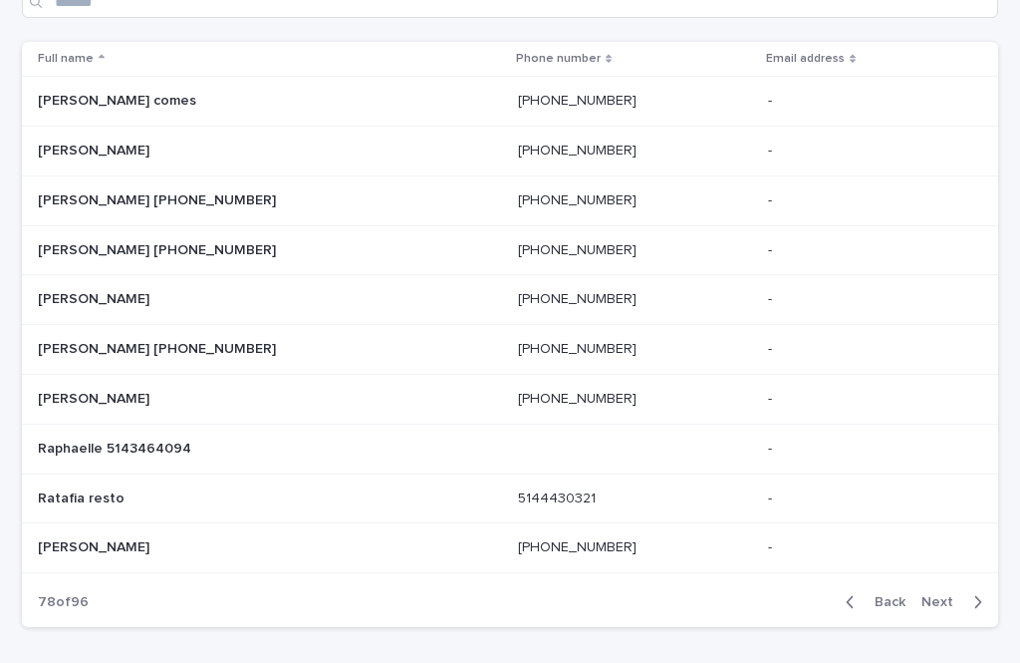
scroll to position [178, 0]
click at [939, 594] on span "Next" at bounding box center [944, 601] width 44 height 14
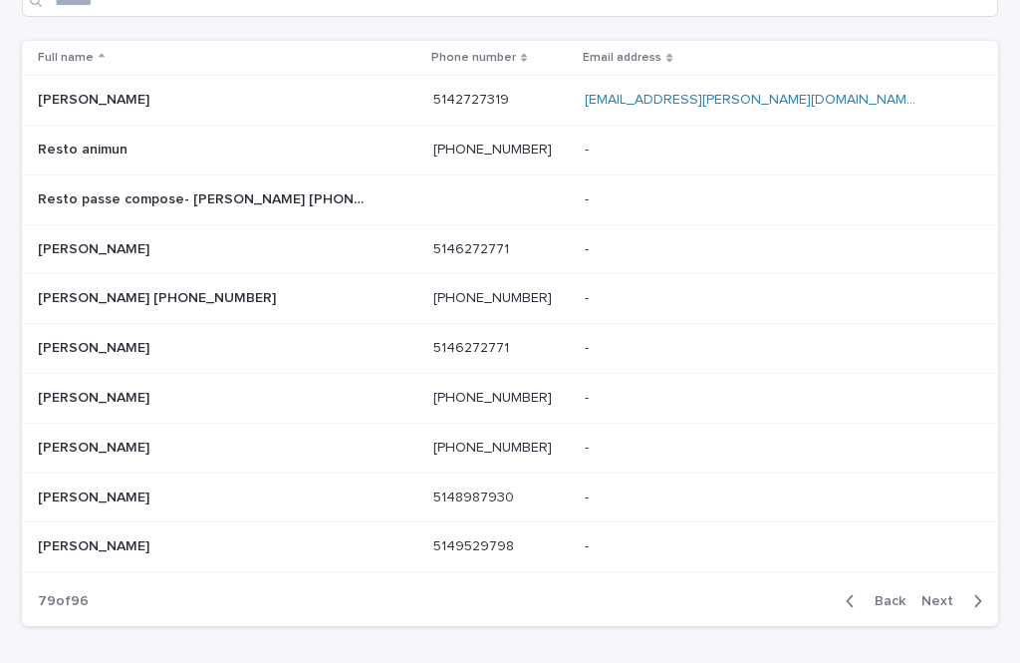
click at [939, 594] on span "Next" at bounding box center [944, 601] width 44 height 14
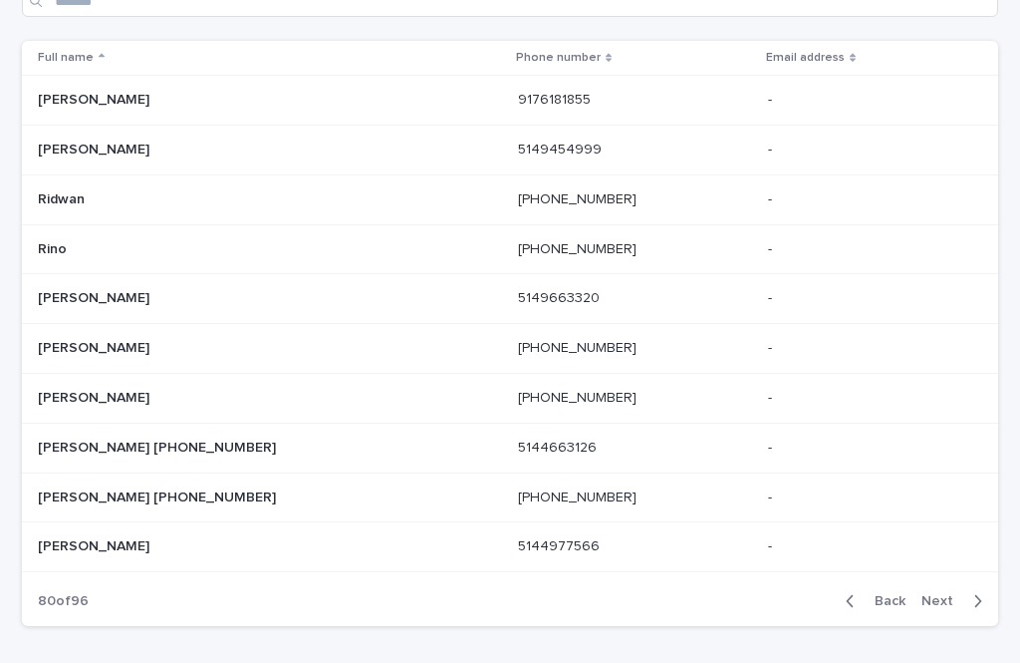
click at [950, 592] on button "Next" at bounding box center [956, 601] width 85 height 18
